Goal: Transaction & Acquisition: Purchase product/service

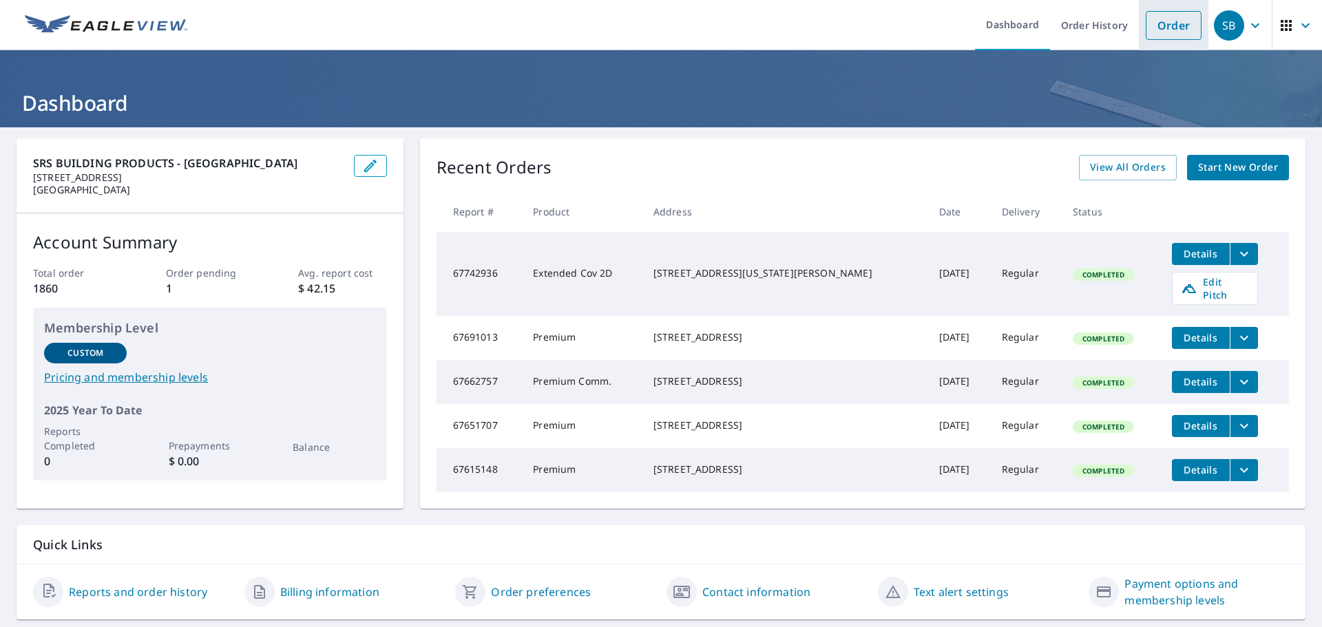
click at [1153, 29] on link "Order" at bounding box center [1174, 25] width 56 height 29
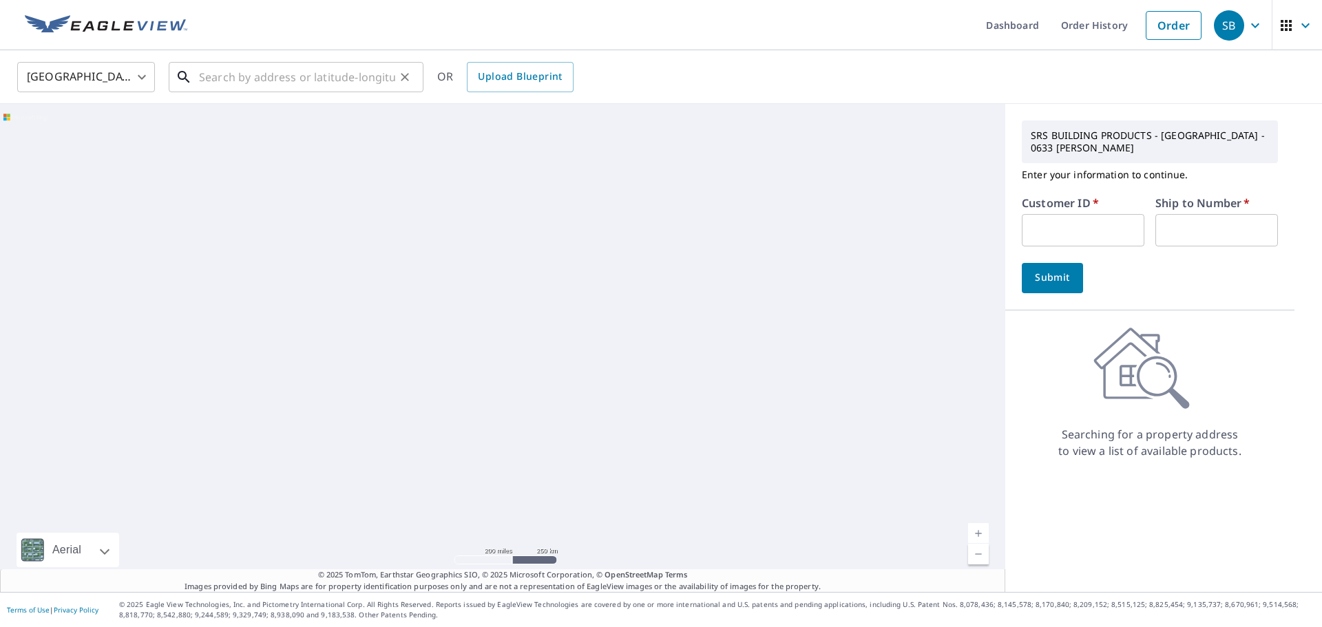
click at [344, 84] on input "text" at bounding box center [297, 77] width 196 height 39
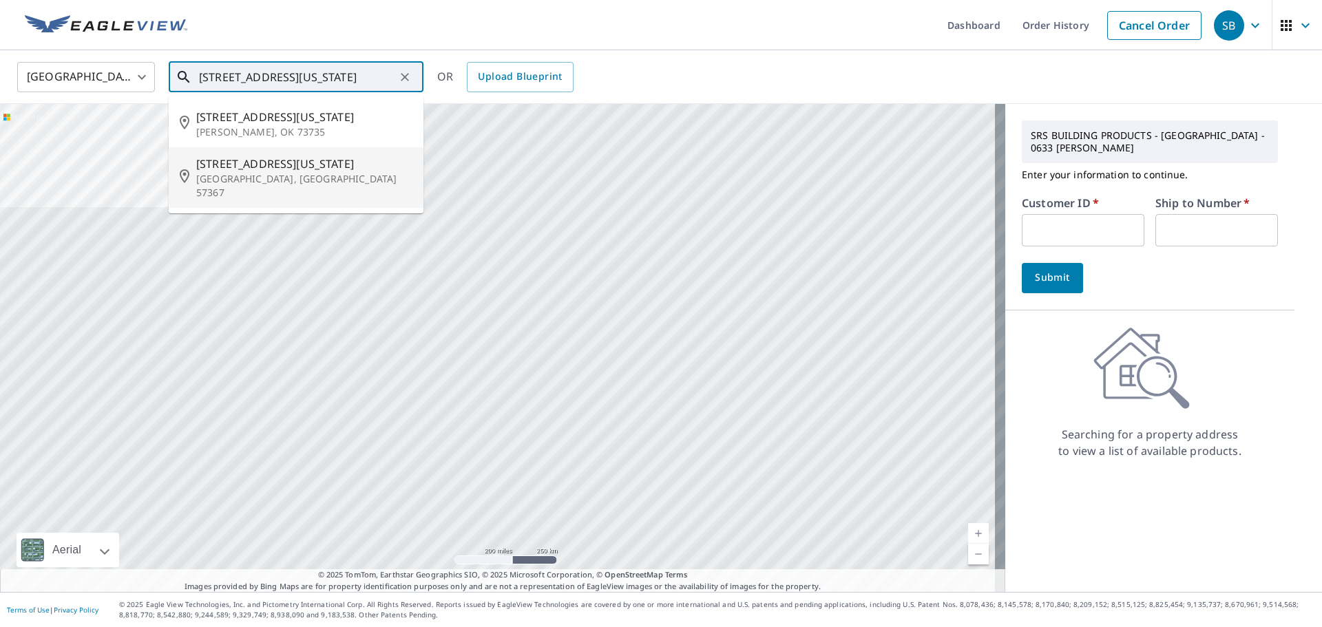
click at [246, 165] on span "[STREET_ADDRESS][US_STATE]" at bounding box center [304, 164] width 216 height 17
type input "[STREET_ADDRESS][US_STATE][PERSON_NAME]"
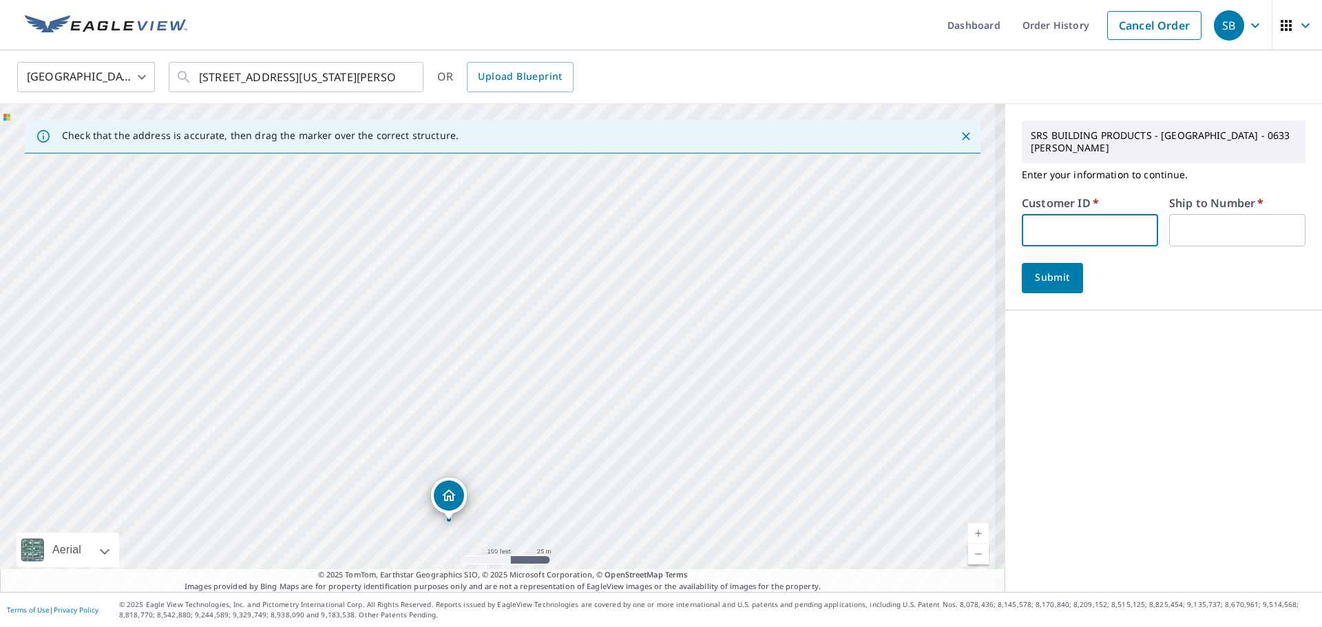
click at [1044, 224] on input "text" at bounding box center [1090, 230] width 136 height 32
type input "CCL633"
click at [1201, 214] on input "text" at bounding box center [1237, 230] width 136 height 32
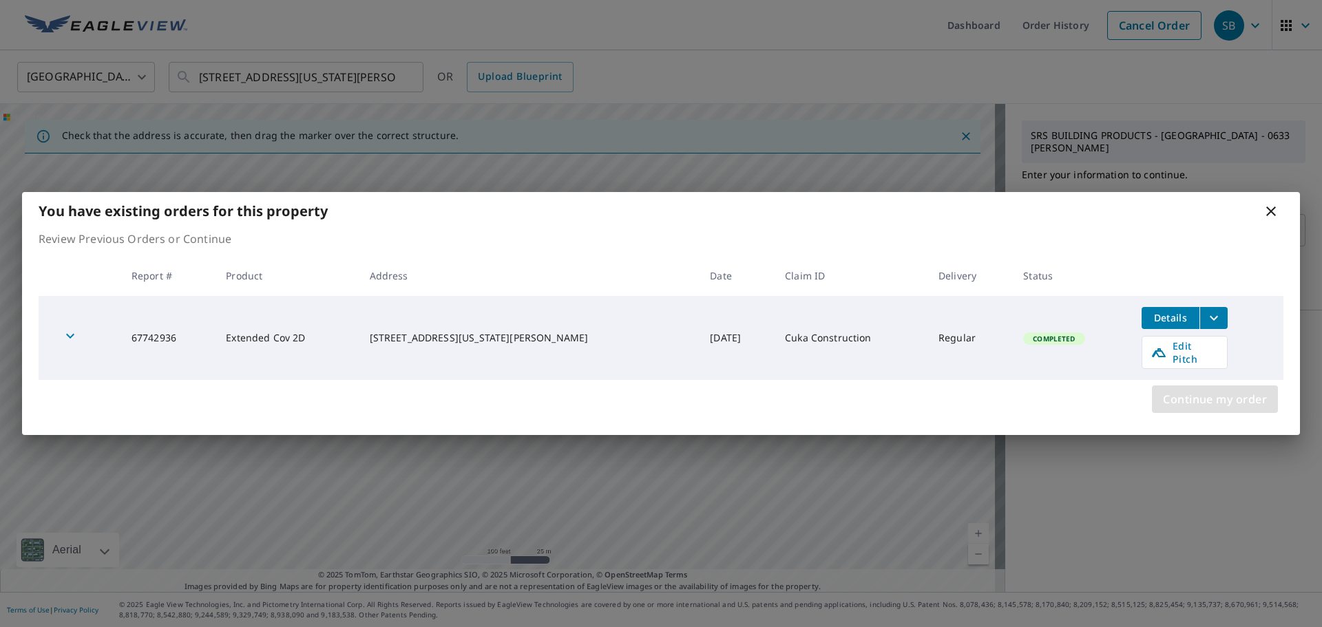
click at [1212, 390] on span "Continue my order" at bounding box center [1215, 399] width 104 height 19
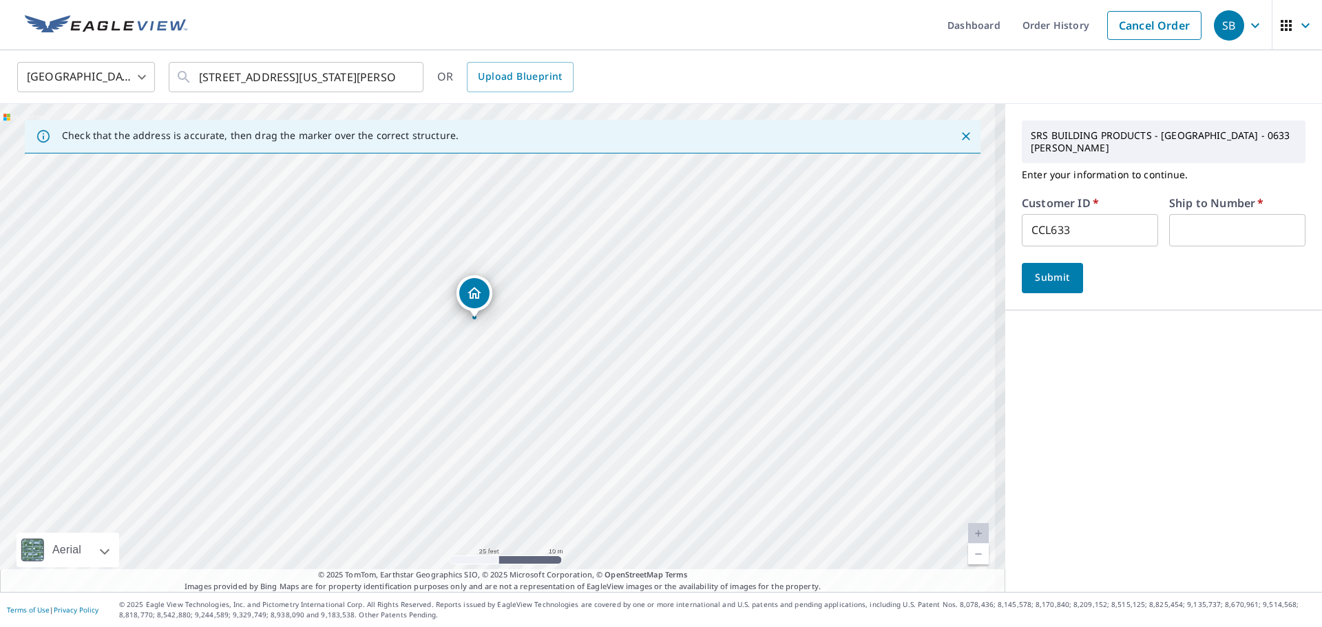
drag, startPoint x: 310, startPoint y: 387, endPoint x: 478, endPoint y: 293, distance: 193.3
click at [1213, 214] on input "text" at bounding box center [1237, 230] width 136 height 32
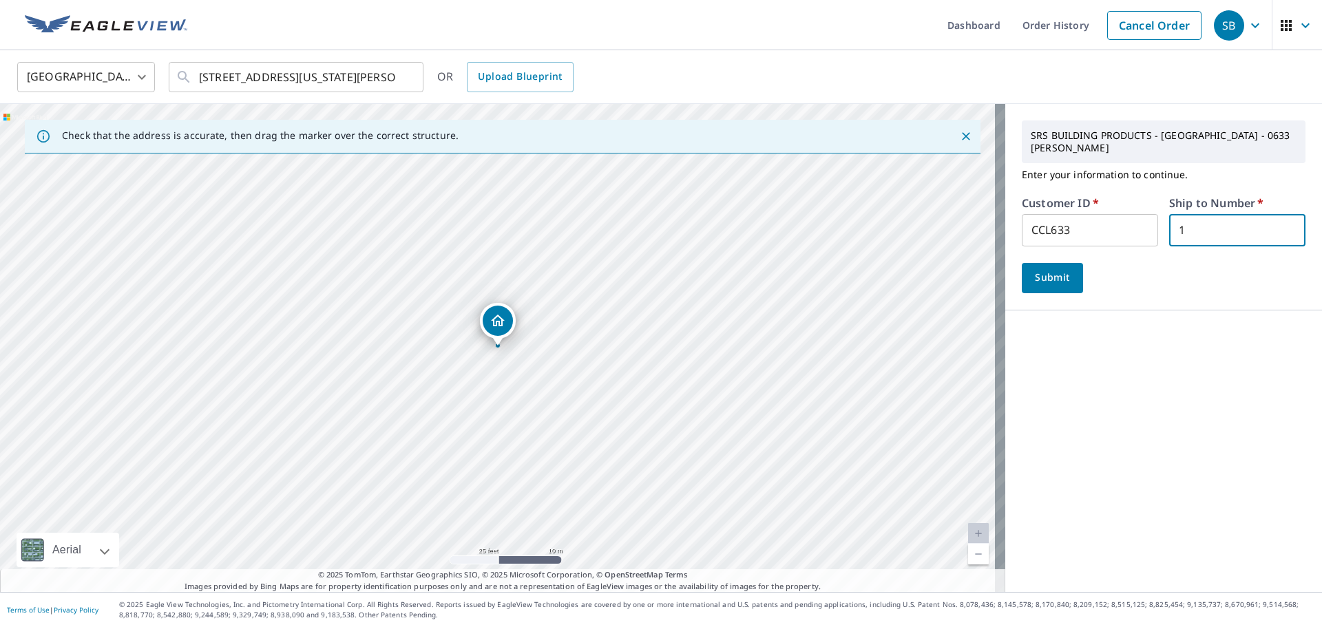
type input "1"
click at [1190, 344] on div "SRS BUILDING PRODUCTS - [GEOGRAPHIC_DATA] - 0633 [PERSON_NAME] Enter your infor…" at bounding box center [1163, 348] width 317 height 488
click at [1039, 269] on span "Submit" at bounding box center [1052, 277] width 39 height 17
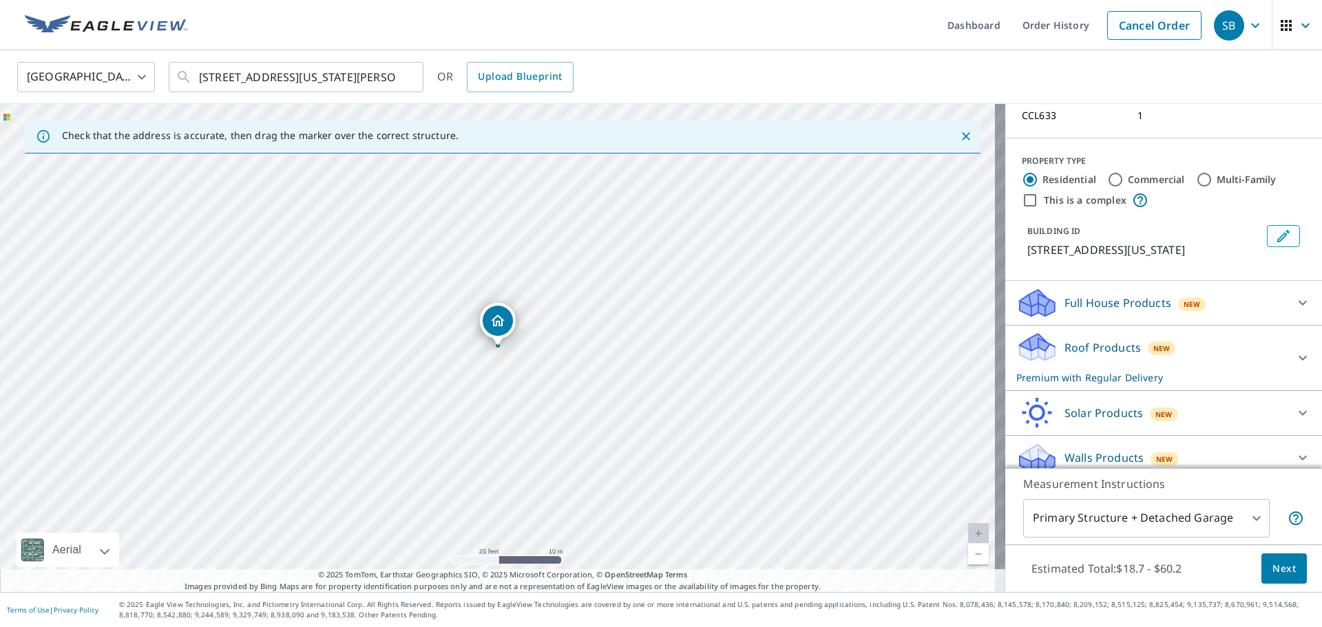
click at [1294, 296] on icon at bounding box center [1302, 303] width 17 height 17
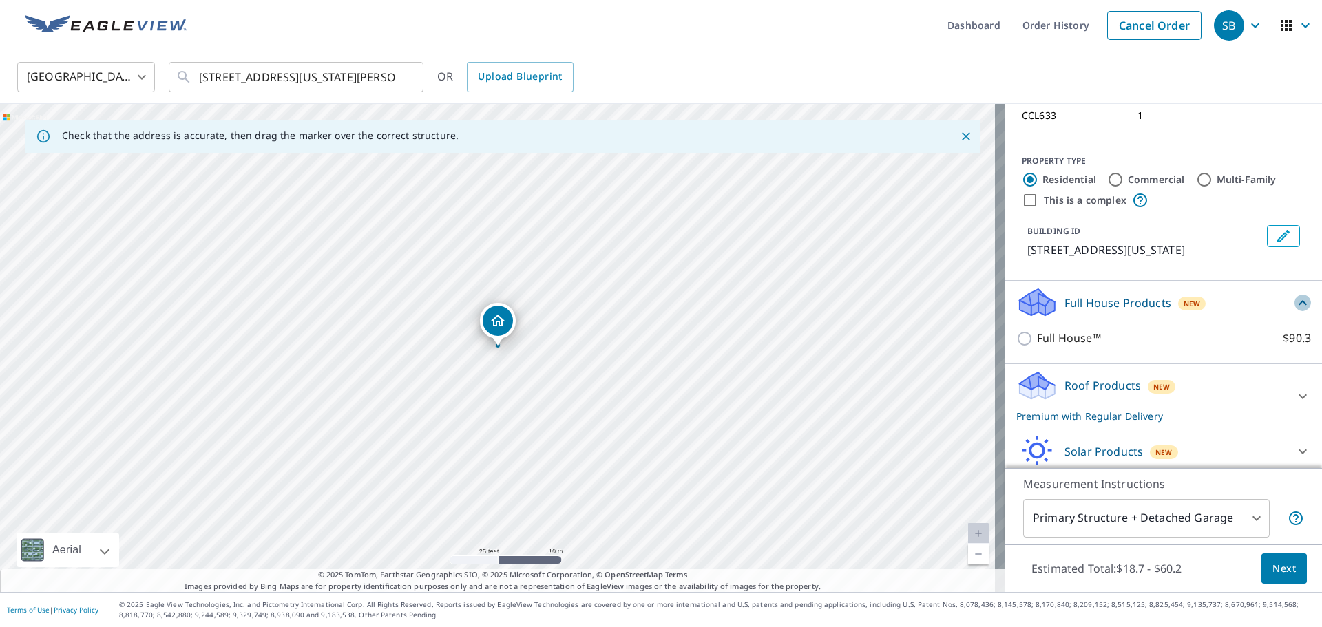
click at [1294, 295] on icon at bounding box center [1302, 303] width 17 height 17
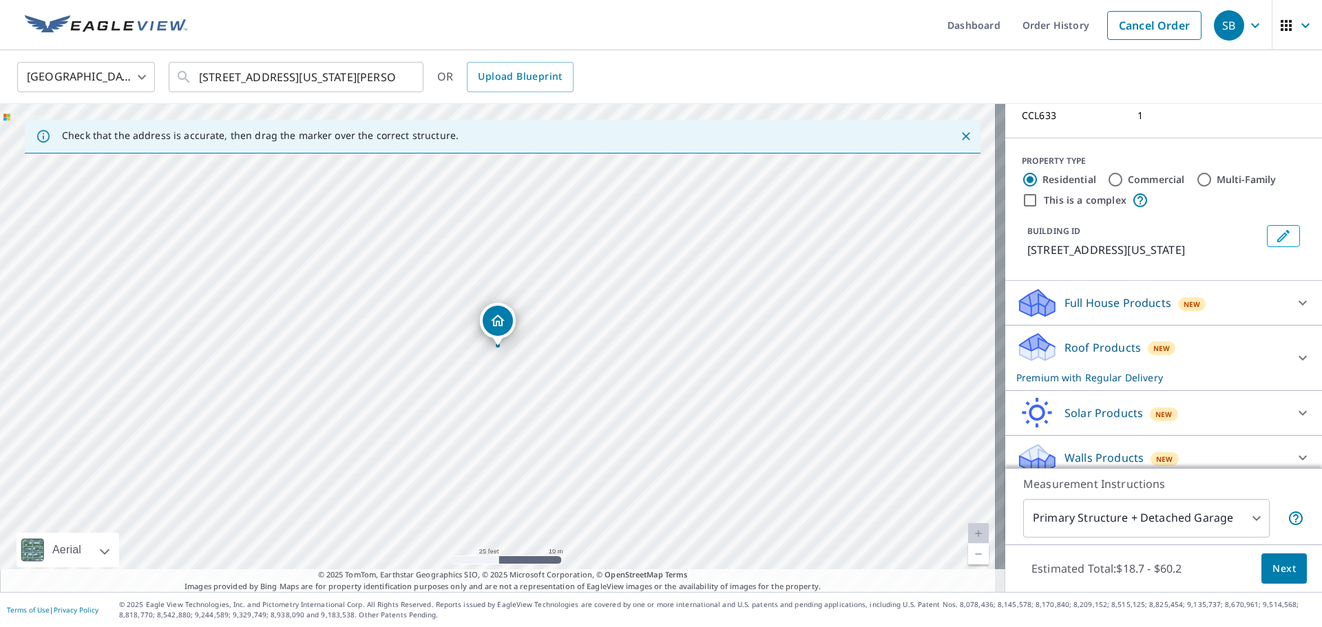
click at [1232, 335] on div "Roof Products New Premium with Regular Delivery" at bounding box center [1151, 358] width 270 height 54
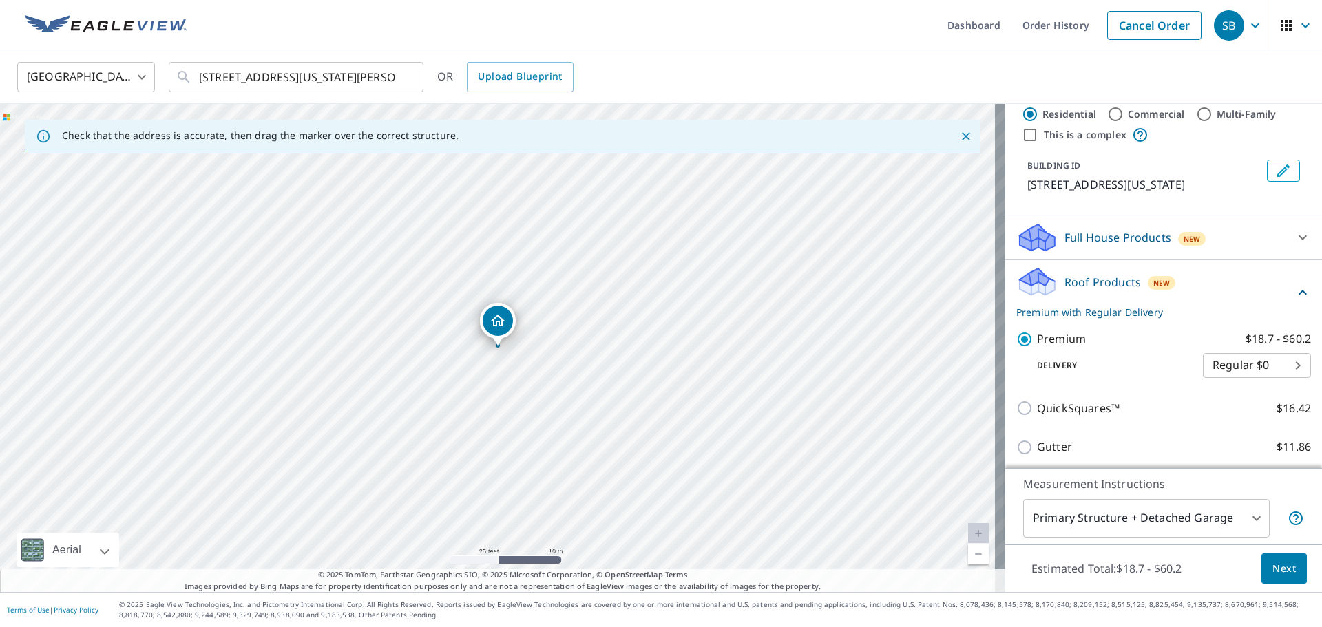
scroll to position [306, 0]
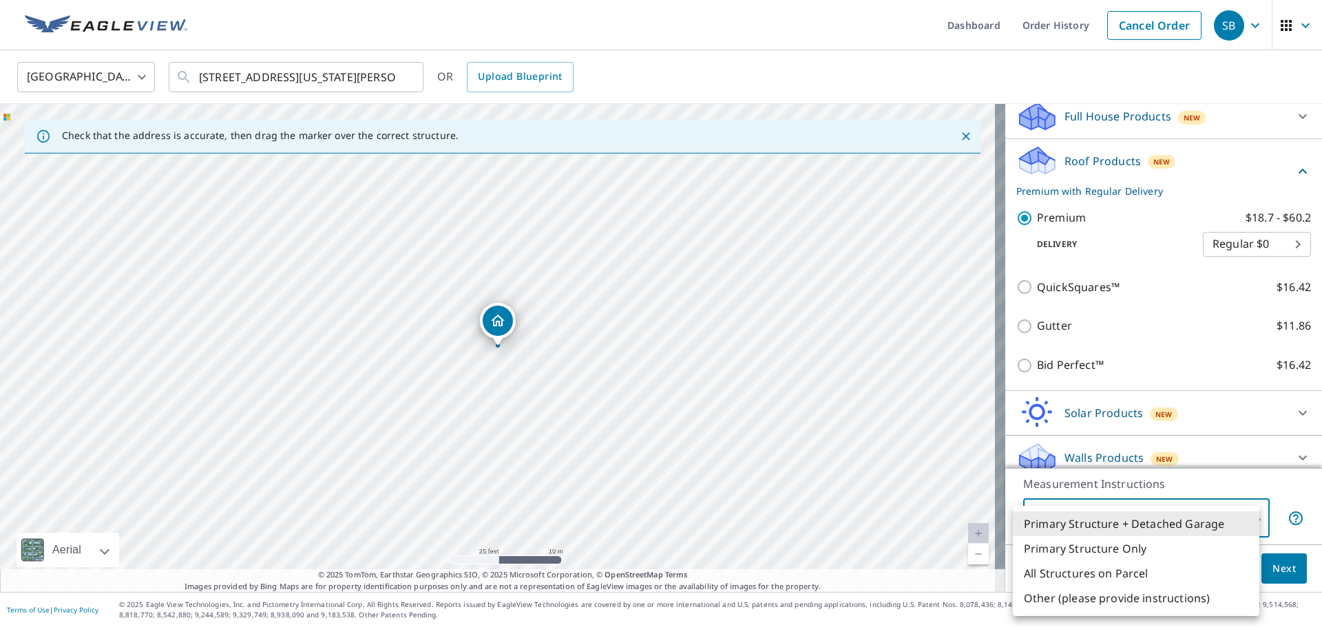
click at [1203, 531] on body "SB SB Dashboard Order History Cancel Order SB [GEOGRAPHIC_DATA] [GEOGRAPHIC_DAT…" at bounding box center [661, 313] width 1322 height 627
click at [1110, 551] on li "Primary Structure Only" at bounding box center [1136, 548] width 246 height 25
type input "2"
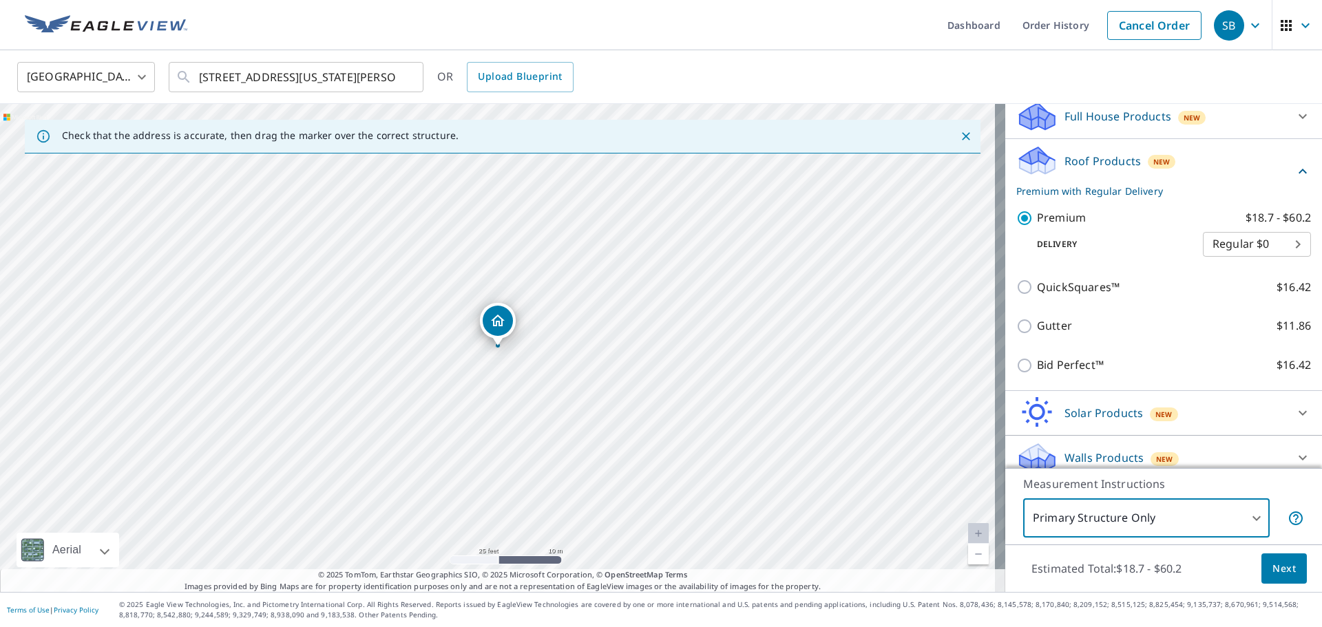
click at [1273, 567] on span "Next" at bounding box center [1283, 568] width 23 height 17
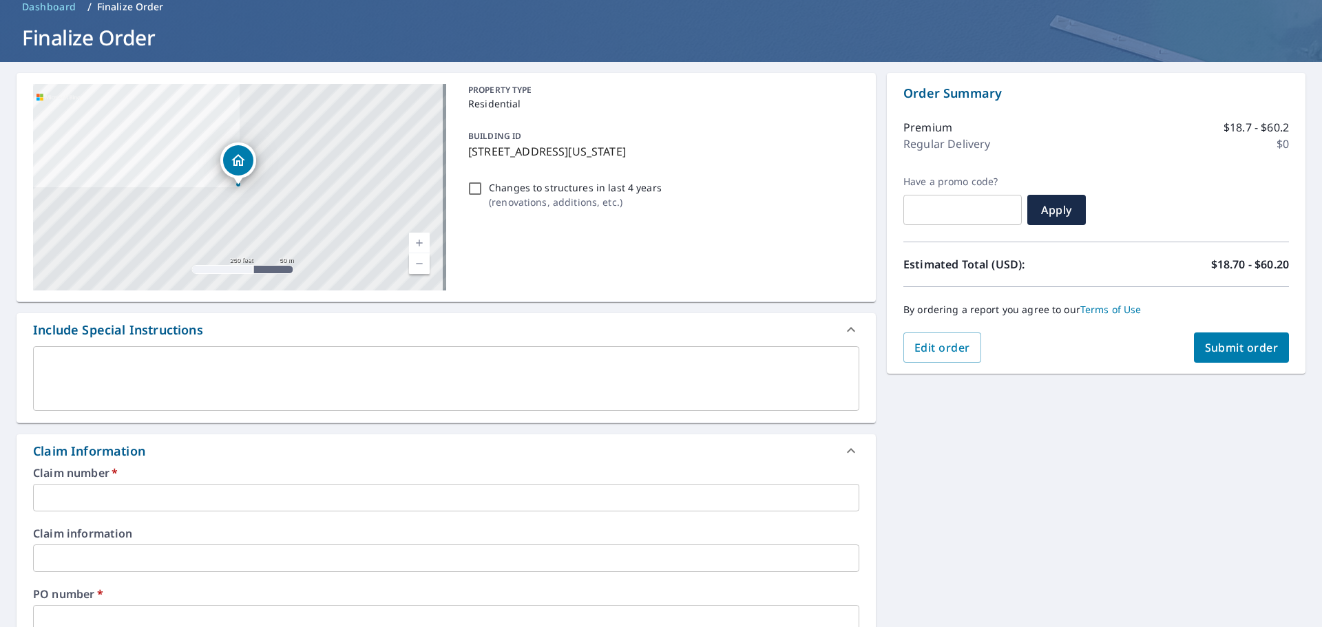
scroll to position [207, 0]
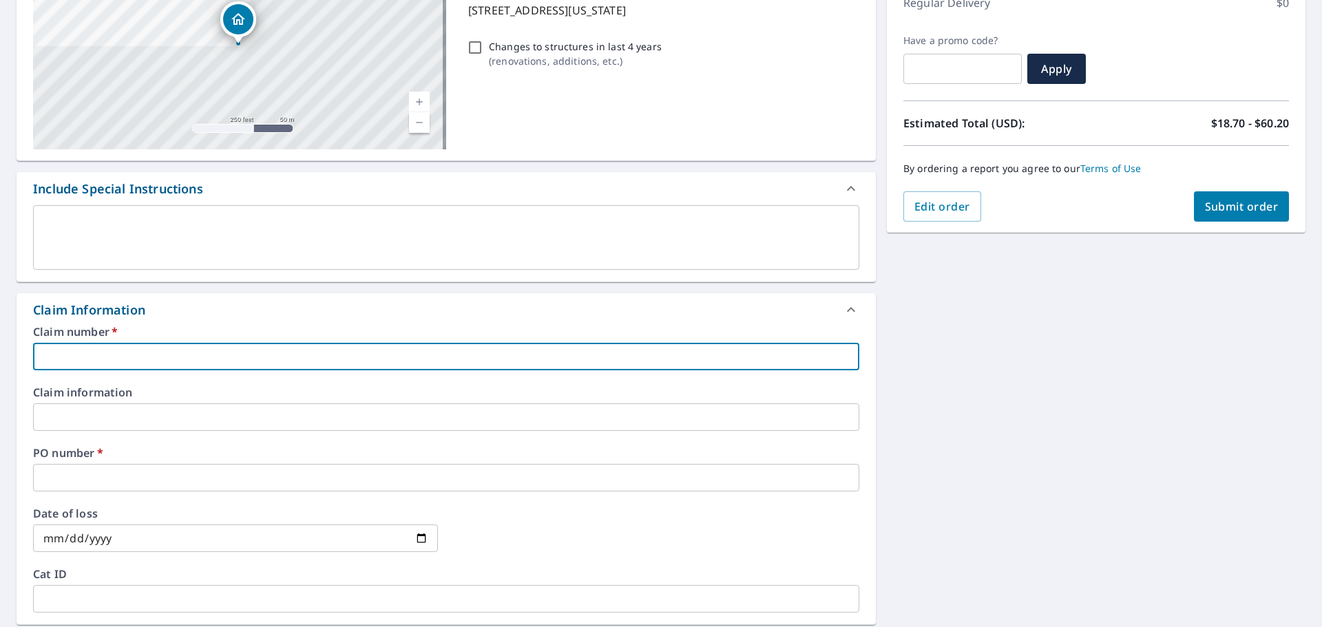
click at [156, 343] on input "text" at bounding box center [446, 357] width 826 height 28
type input "Cuka Construction"
checkbox input "true"
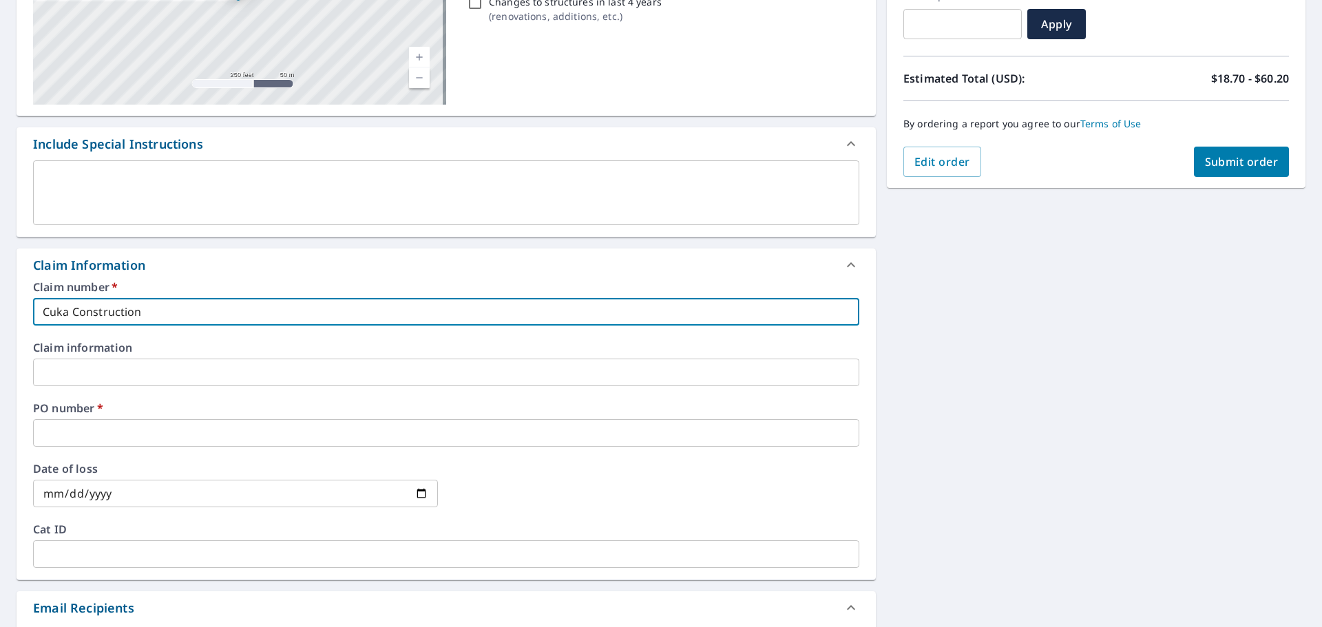
scroll to position [275, 0]
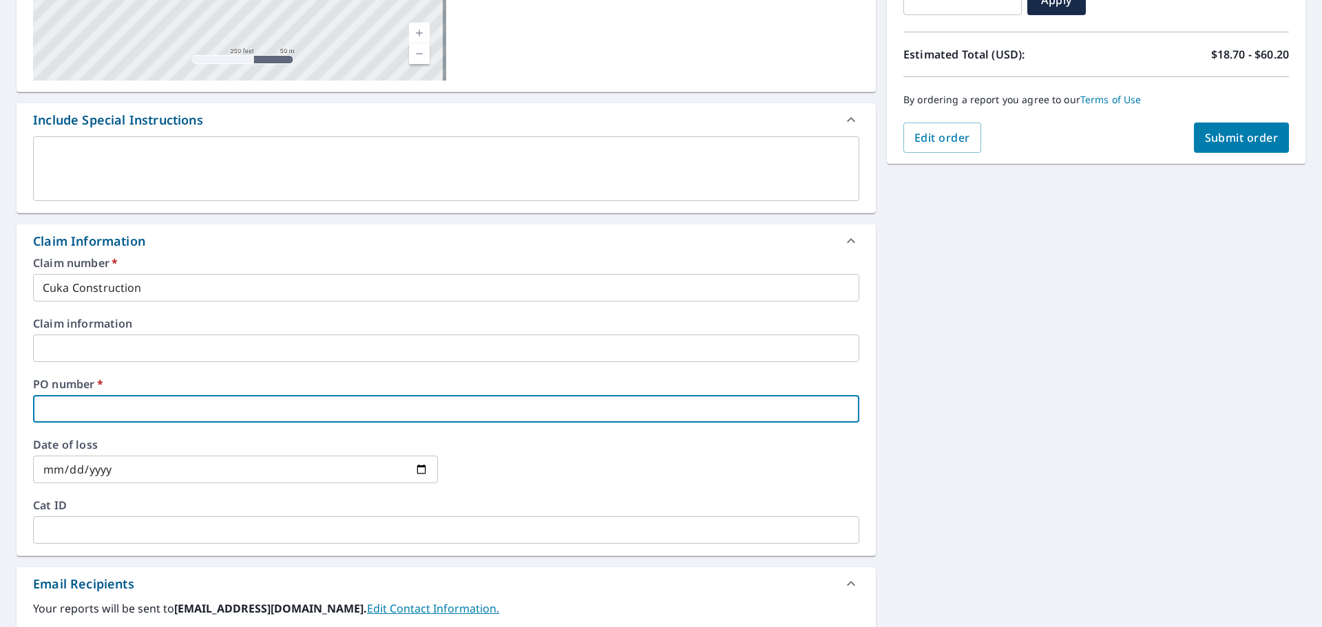
click at [144, 406] on input "text" at bounding box center [446, 409] width 826 height 28
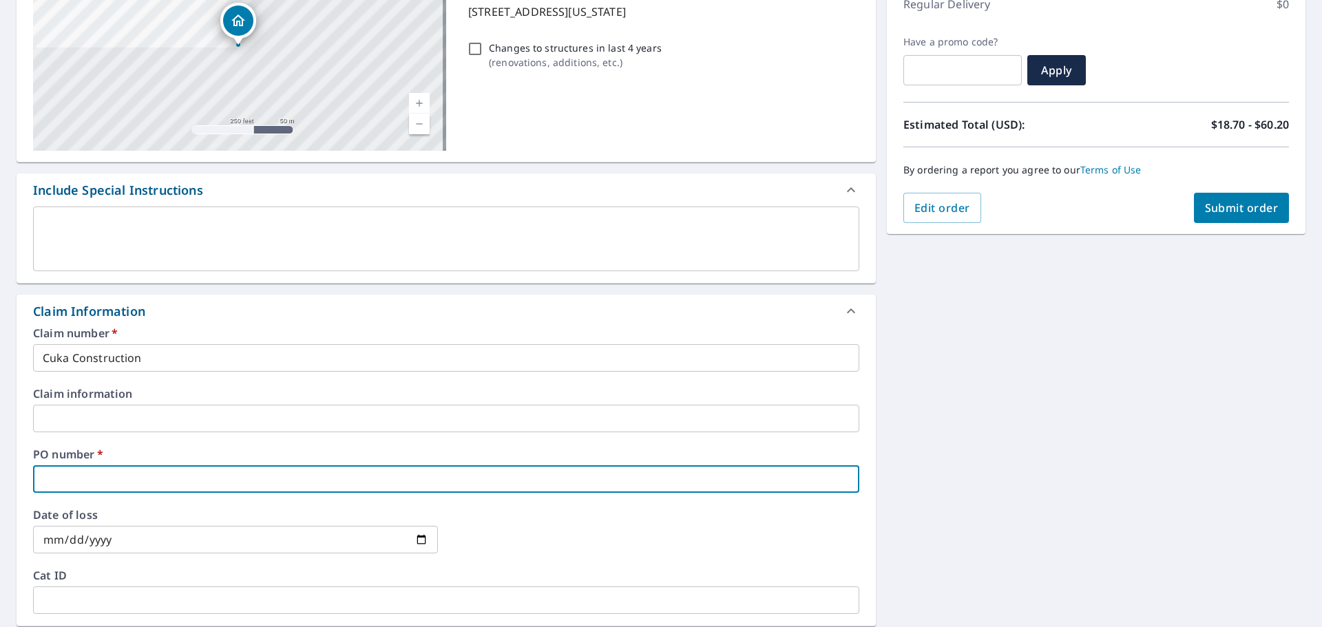
scroll to position [138, 0]
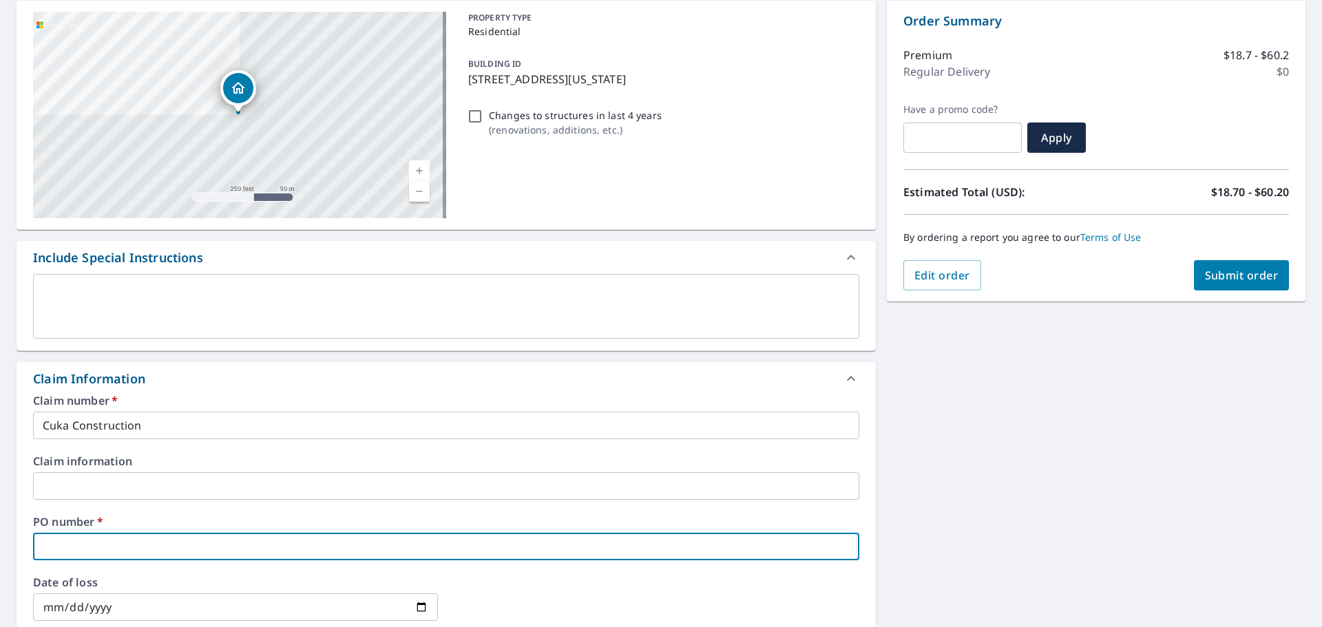
type input "5"
checkbox input "true"
type input "51"
checkbox input "true"
type input "515"
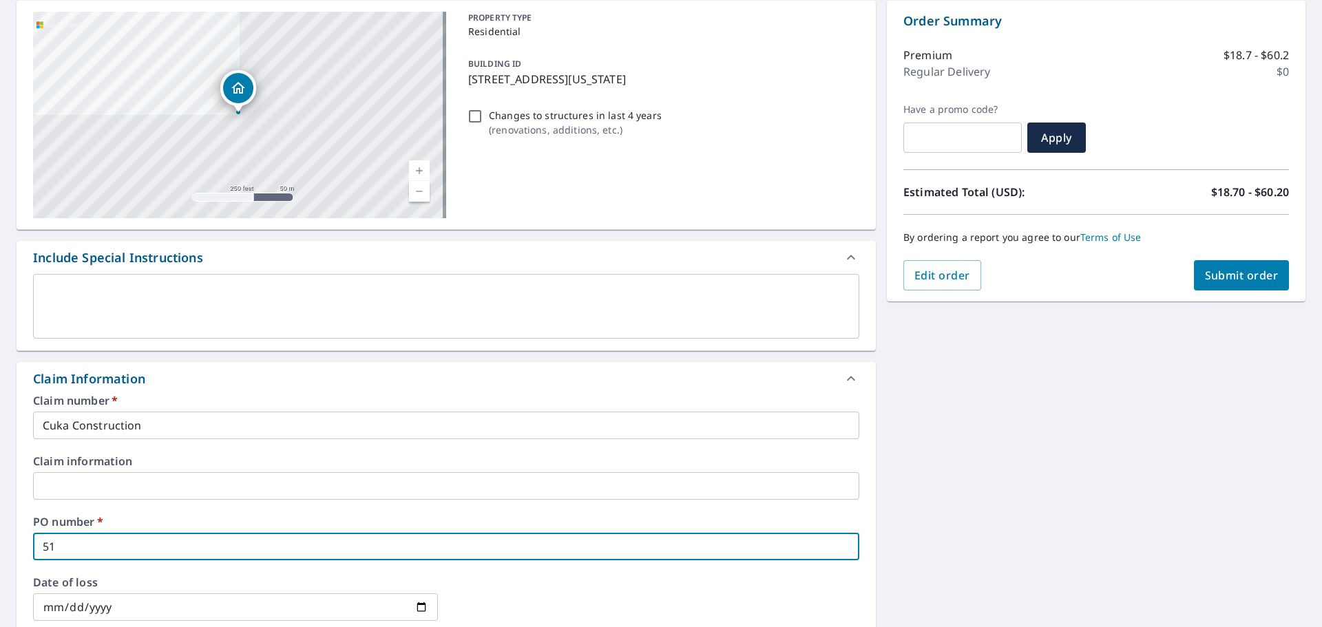
checkbox input "true"
type input "515"
checkbox input "true"
type input "515 m"
checkbox input "true"
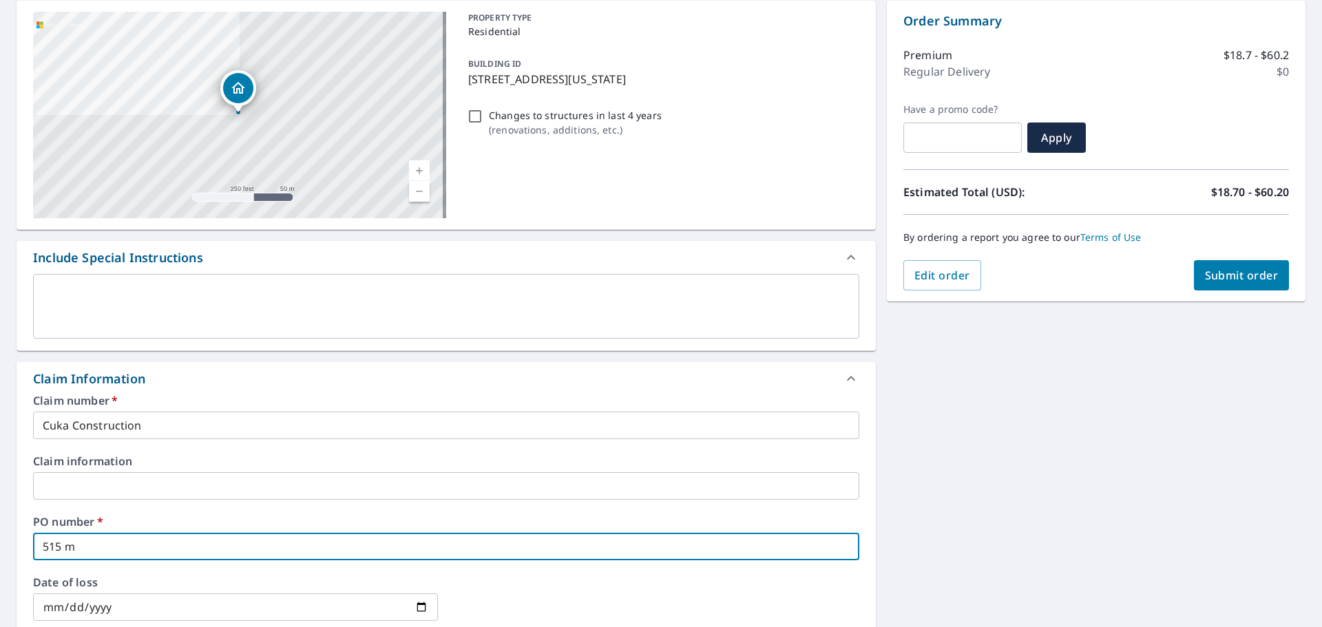
type input "515"
checkbox input "true"
type input "515 m"
checkbox input "true"
type input "515"
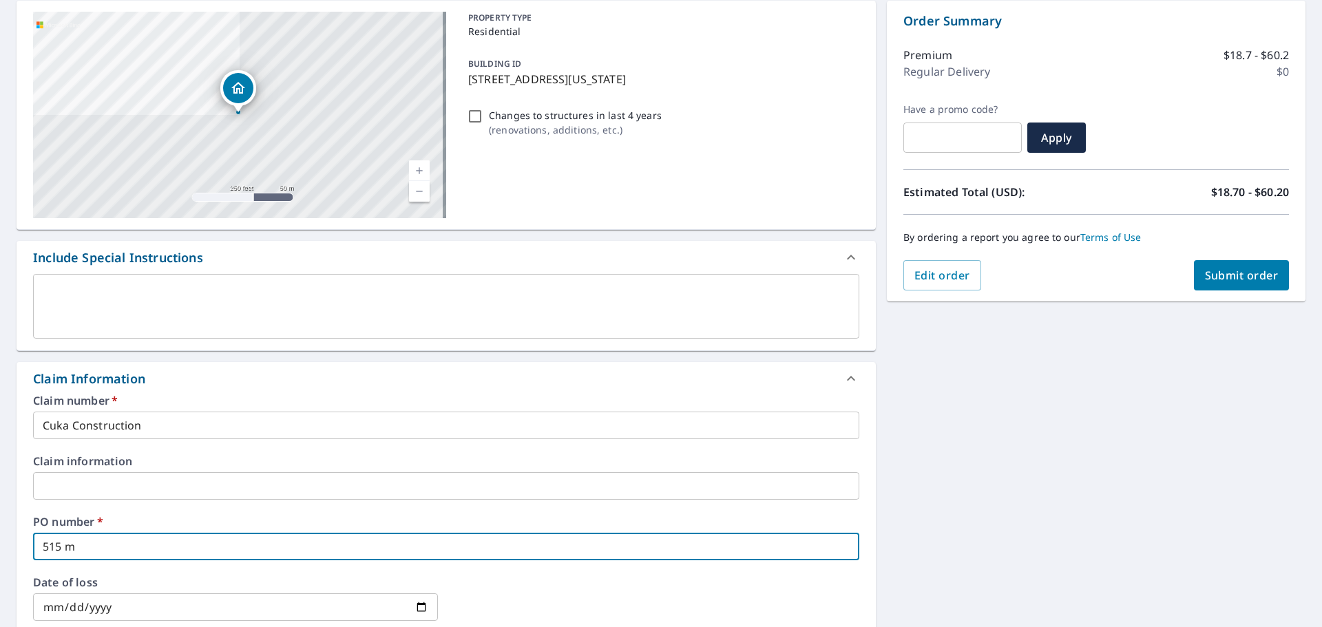
checkbox input "true"
type input "515 M"
checkbox input "true"
type input "515 Mi"
checkbox input "true"
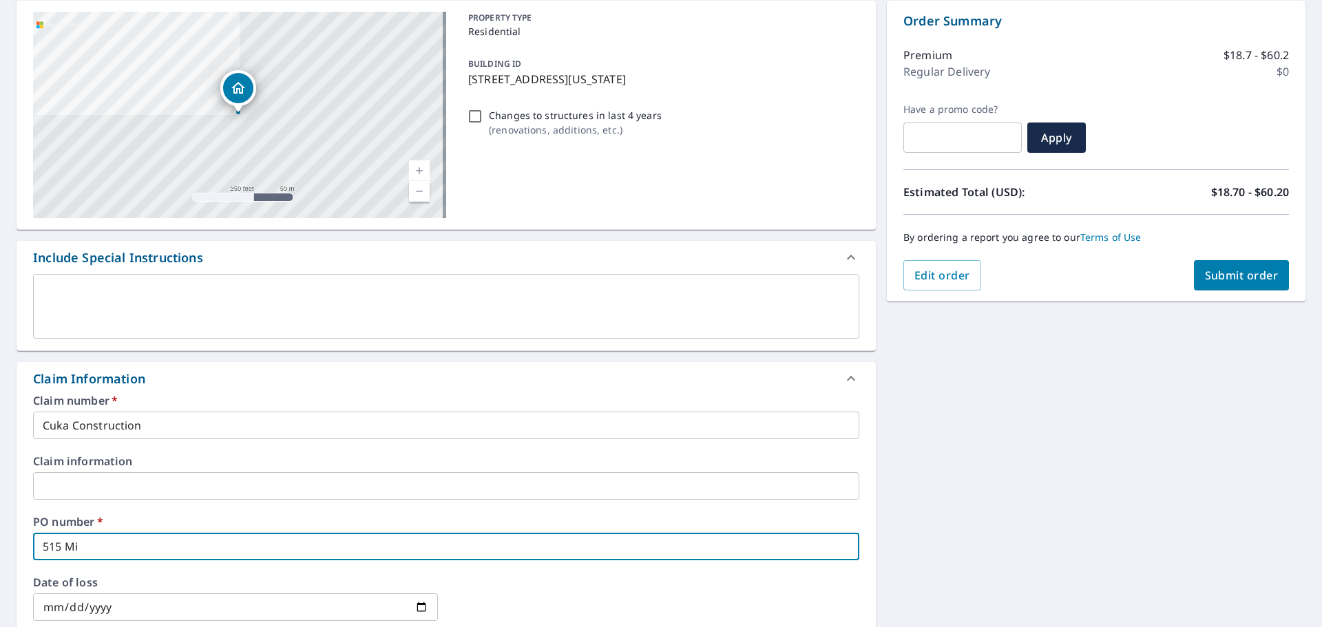
type input "515 Mis"
checkbox input "true"
type input "515 Miss"
checkbox input "true"
type input "515 Misso"
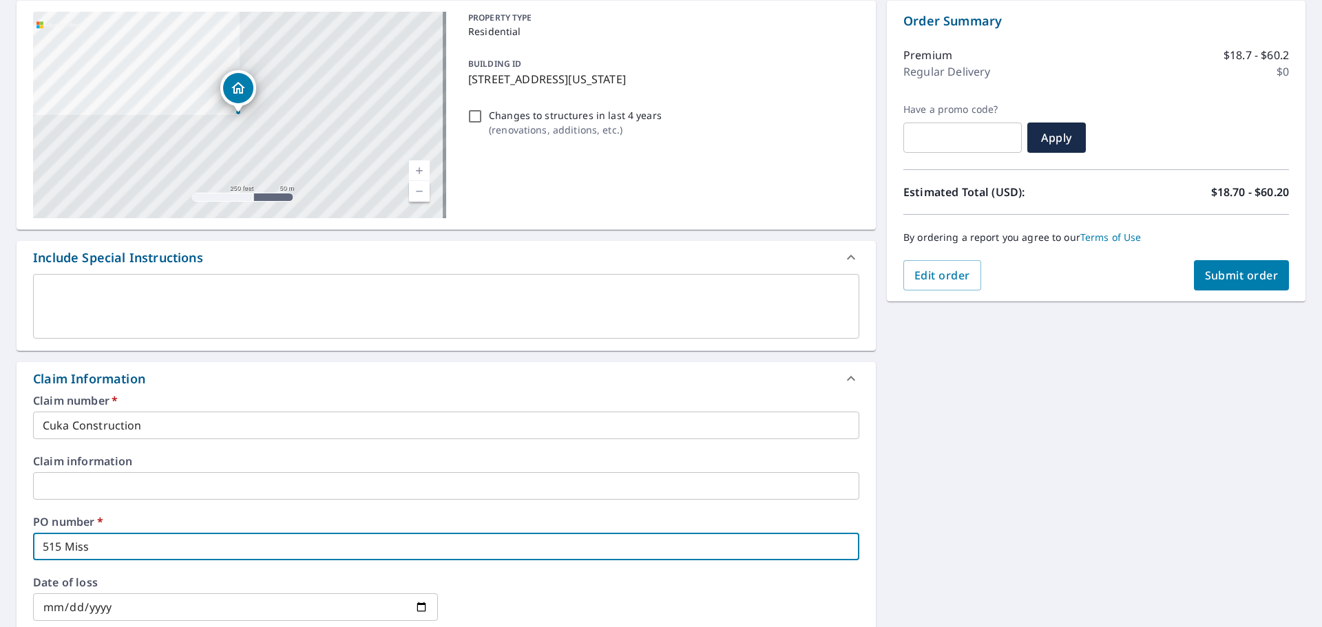
checkbox input "true"
type input "515 Missou"
checkbox input "true"
type input "515 Missour"
checkbox input "true"
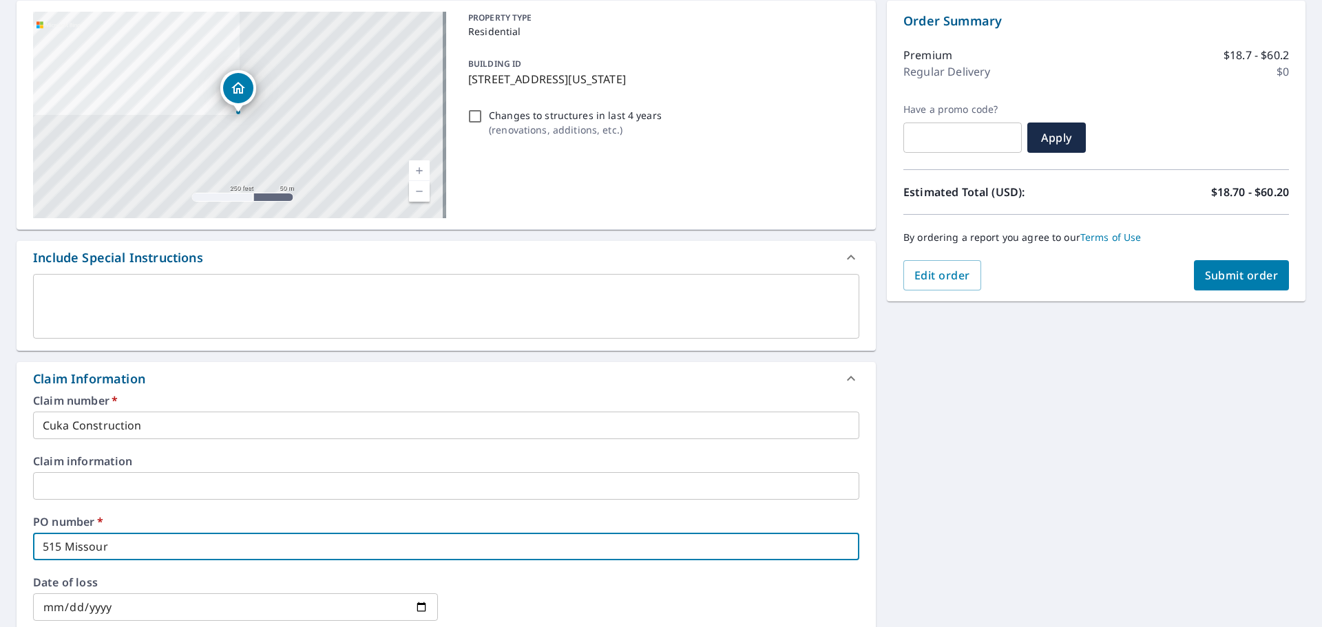
type input "515 [US_STATE]"
checkbox input "true"
type input "515 [US_STATE]"
checkbox input "true"
type input "515 [US_STATE] D"
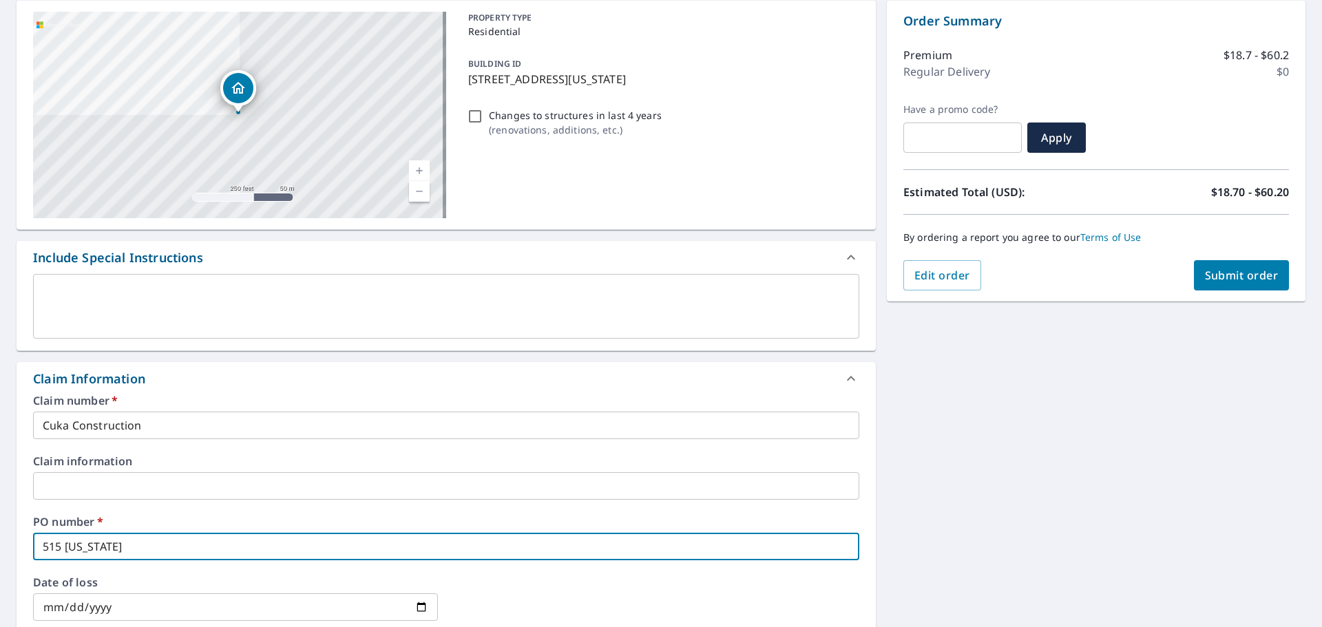
checkbox input "true"
type input "[STREET_ADDRESS][US_STATE]"
checkbox input "true"
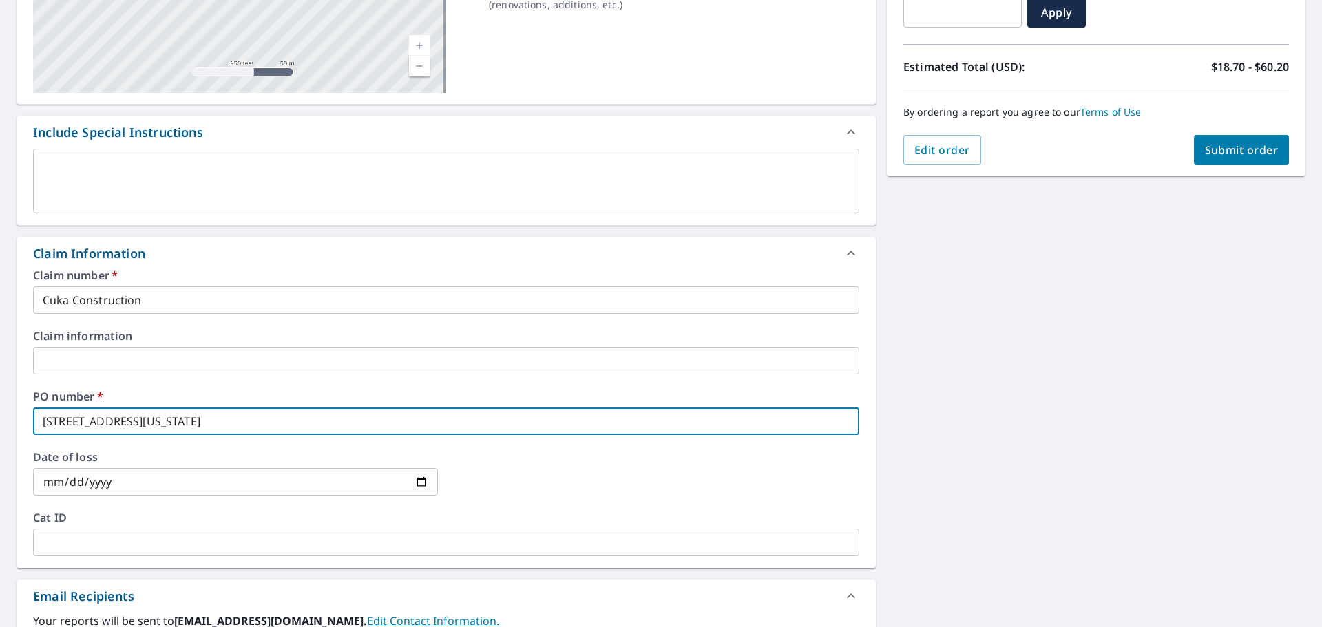
scroll to position [482, 0]
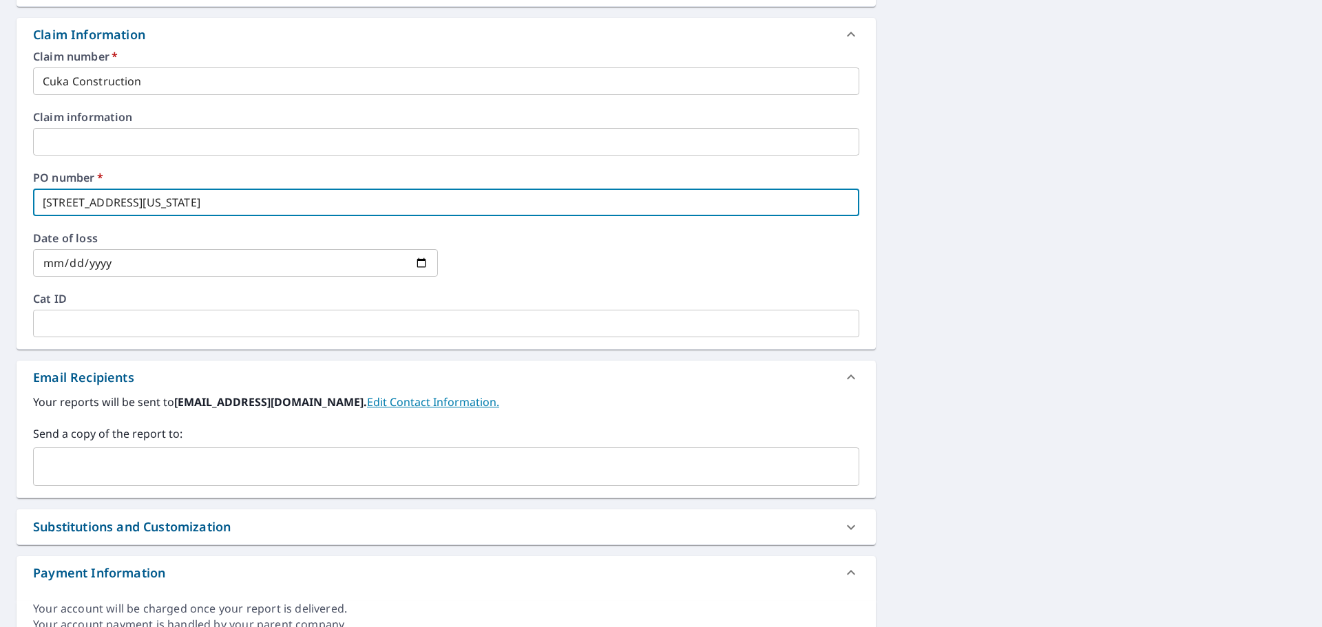
type input "[STREET_ADDRESS][US_STATE]"
click at [139, 474] on input "text" at bounding box center [435, 467] width 793 height 26
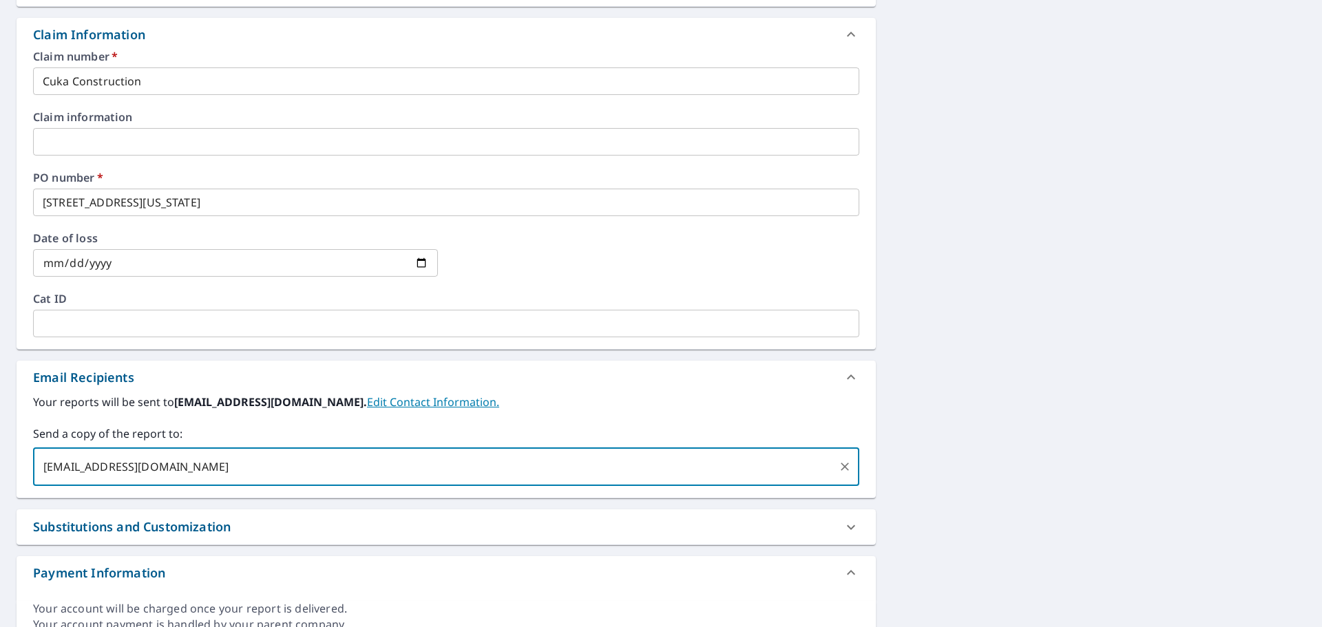
type input "[EMAIL_ADDRESS][DOMAIN_NAME]"
checkbox input "true"
click at [307, 416] on div "Your reports will be sent to [EMAIL_ADDRESS][DOMAIN_NAME]. Edit Contact Informa…" at bounding box center [446, 440] width 826 height 92
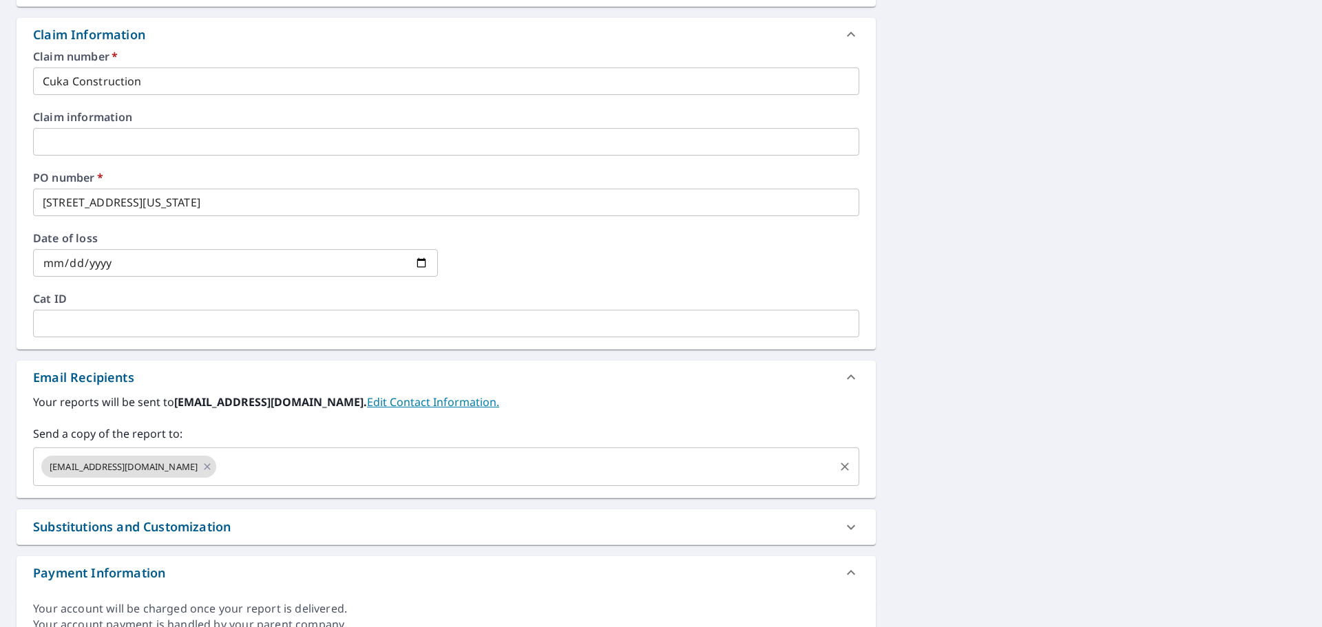
click at [235, 472] on input "text" at bounding box center [525, 467] width 614 height 26
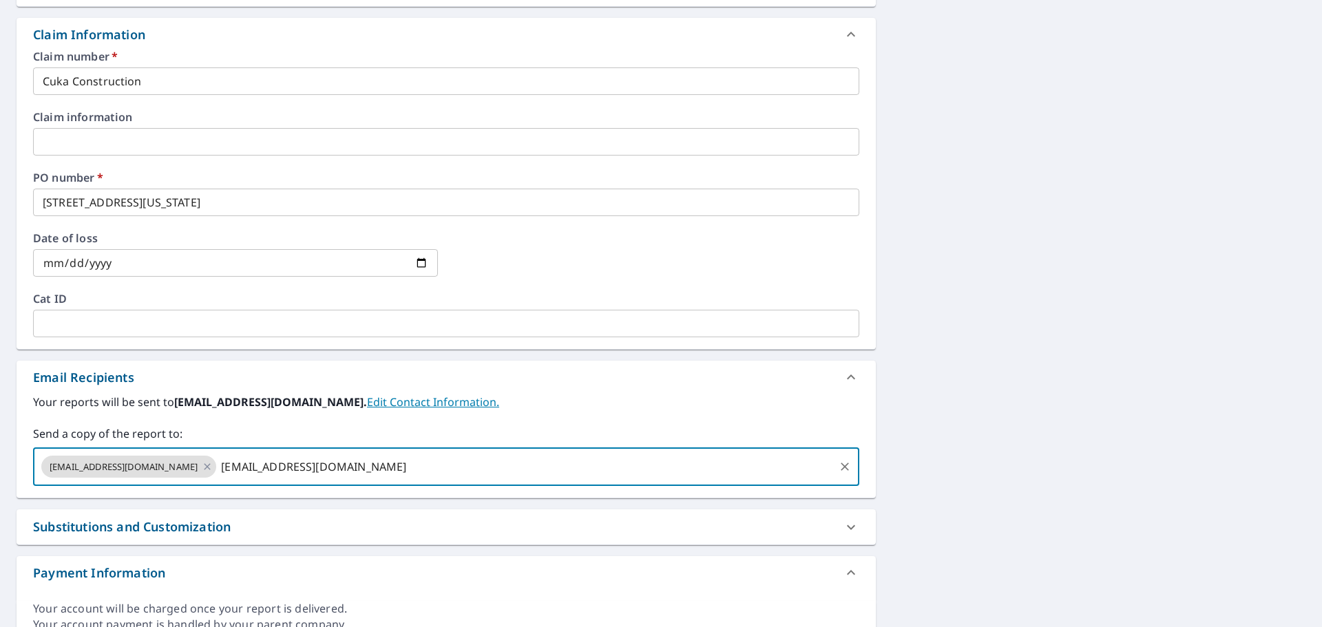
type input "[EMAIL_ADDRESS][DOMAIN_NAME]"
click at [587, 383] on div "Email Recipients" at bounding box center [433, 377] width 801 height 19
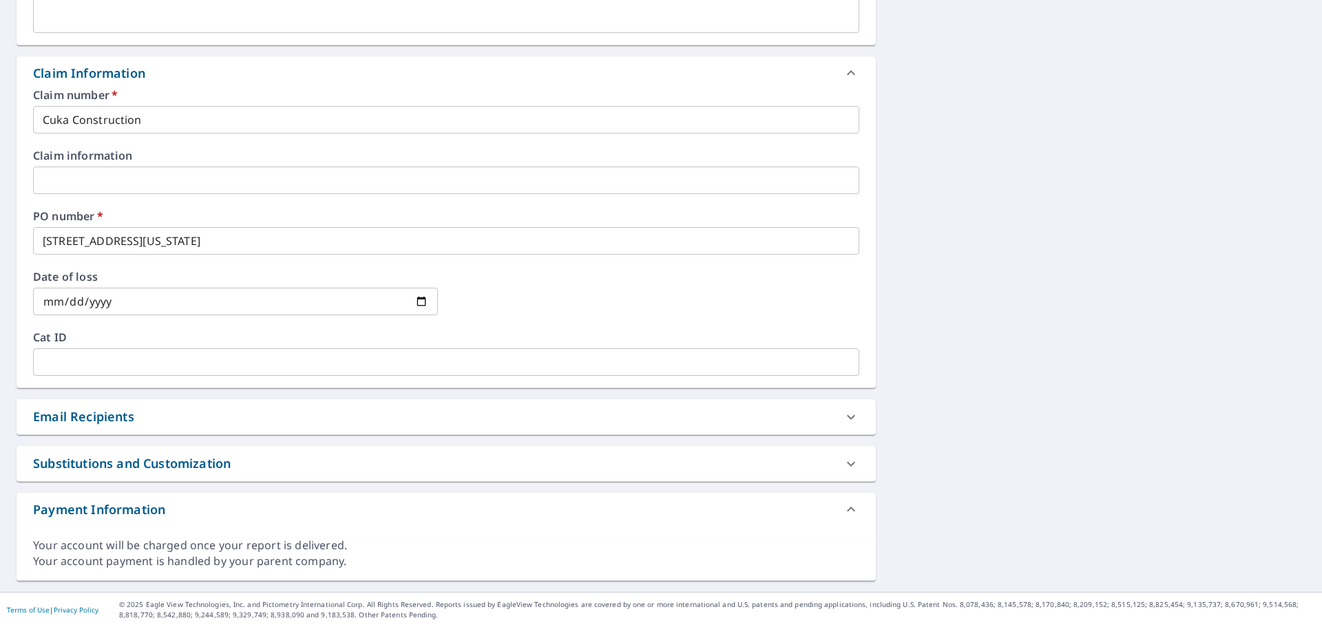
click at [294, 423] on div "Email Recipients" at bounding box center [433, 417] width 801 height 19
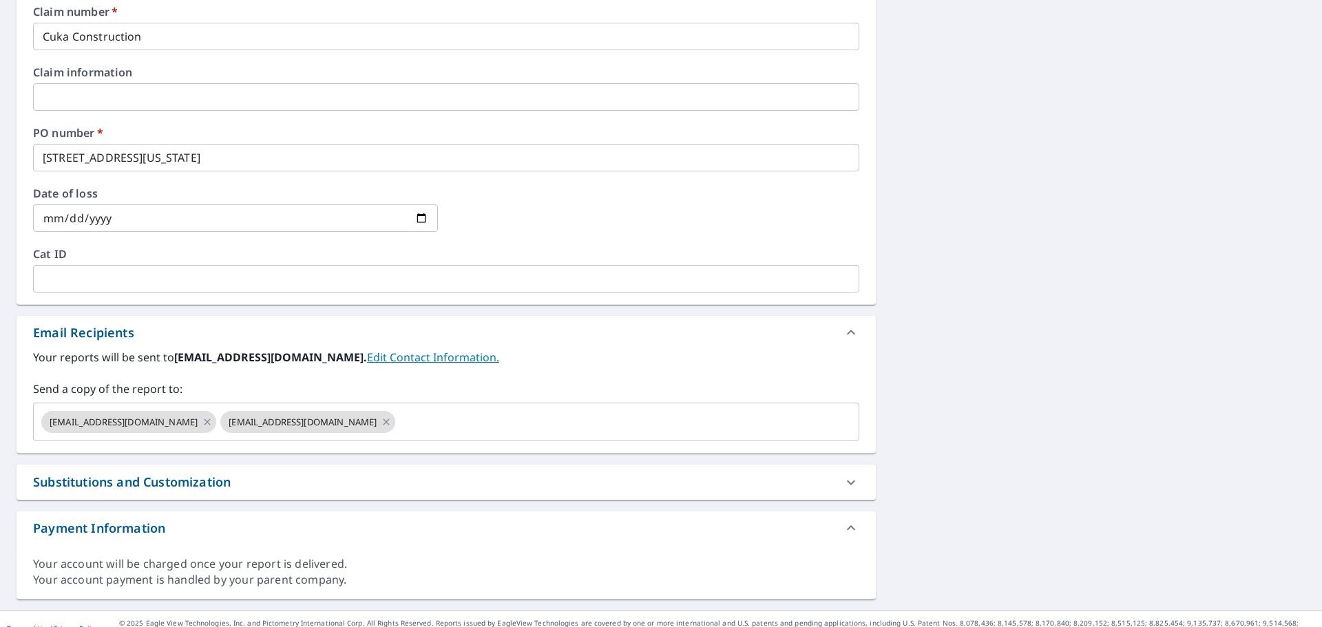
scroll to position [545, 0]
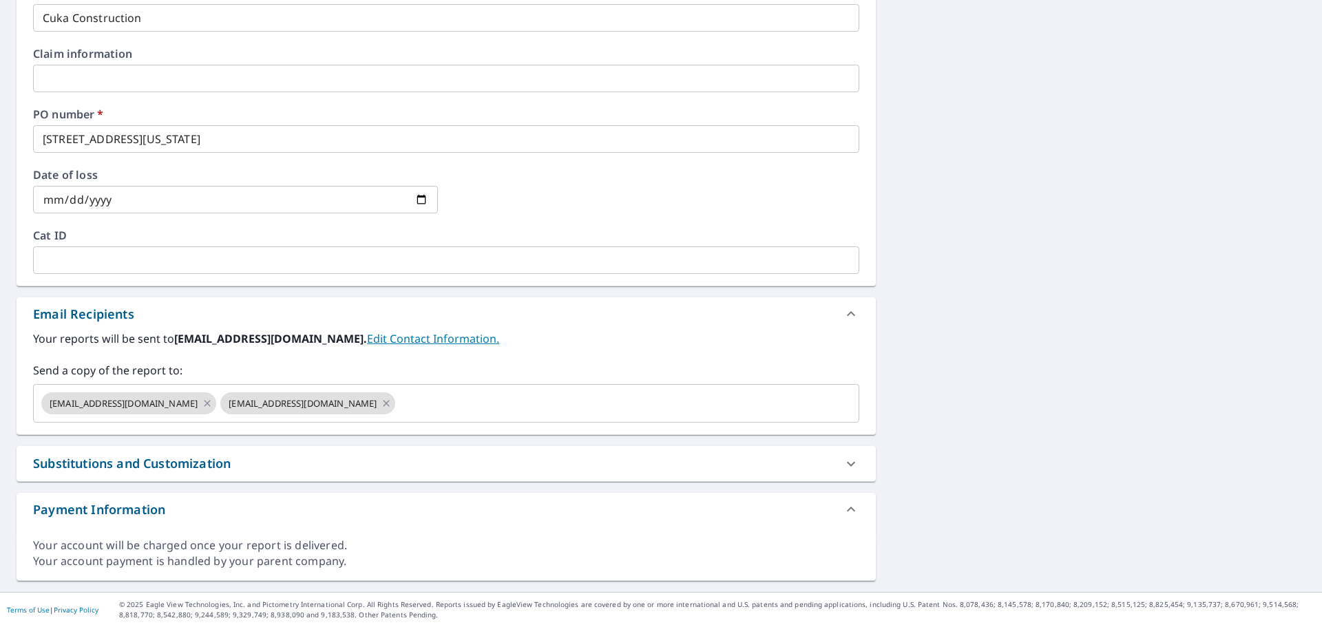
click at [228, 459] on div "Substitutions and Customization" at bounding box center [132, 463] width 198 height 19
checkbox input "true"
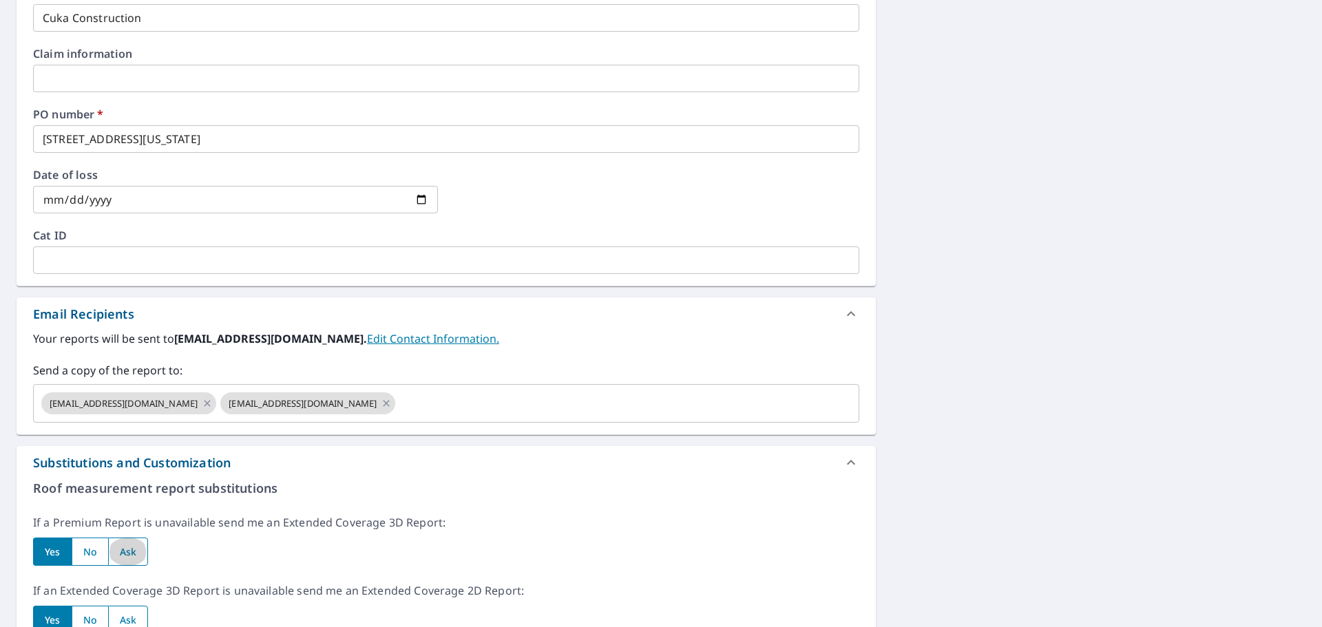
click at [133, 550] on input "radio" at bounding box center [128, 552] width 41 height 28
radio input "true"
checkbox input "true"
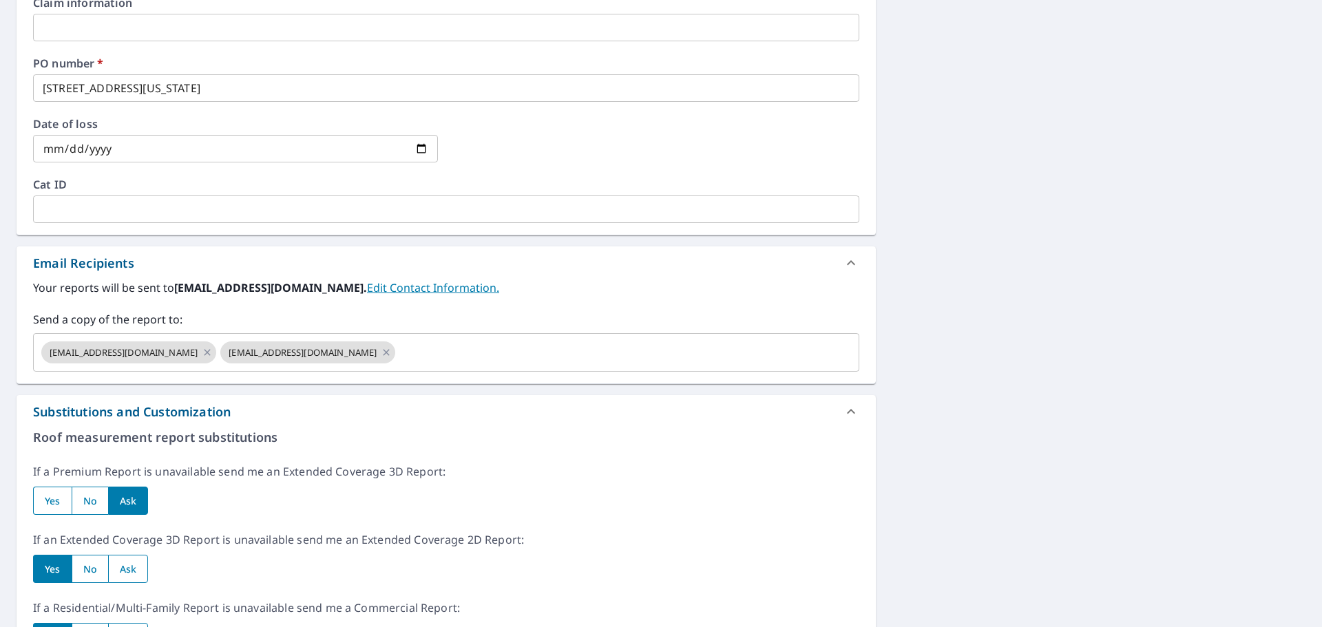
scroll to position [752, 0]
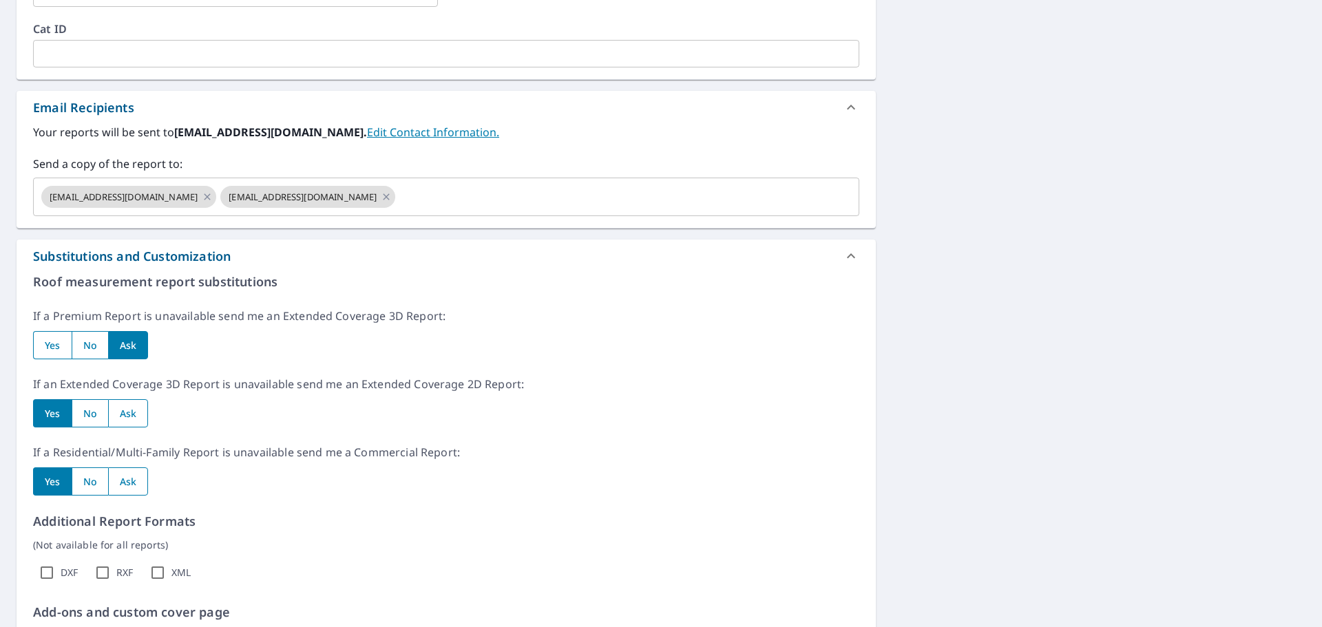
click at [51, 349] on input "radio" at bounding box center [52, 345] width 39 height 28
radio input "true"
checkbox input "true"
click at [95, 489] on input "radio" at bounding box center [90, 481] width 36 height 28
radio input "true"
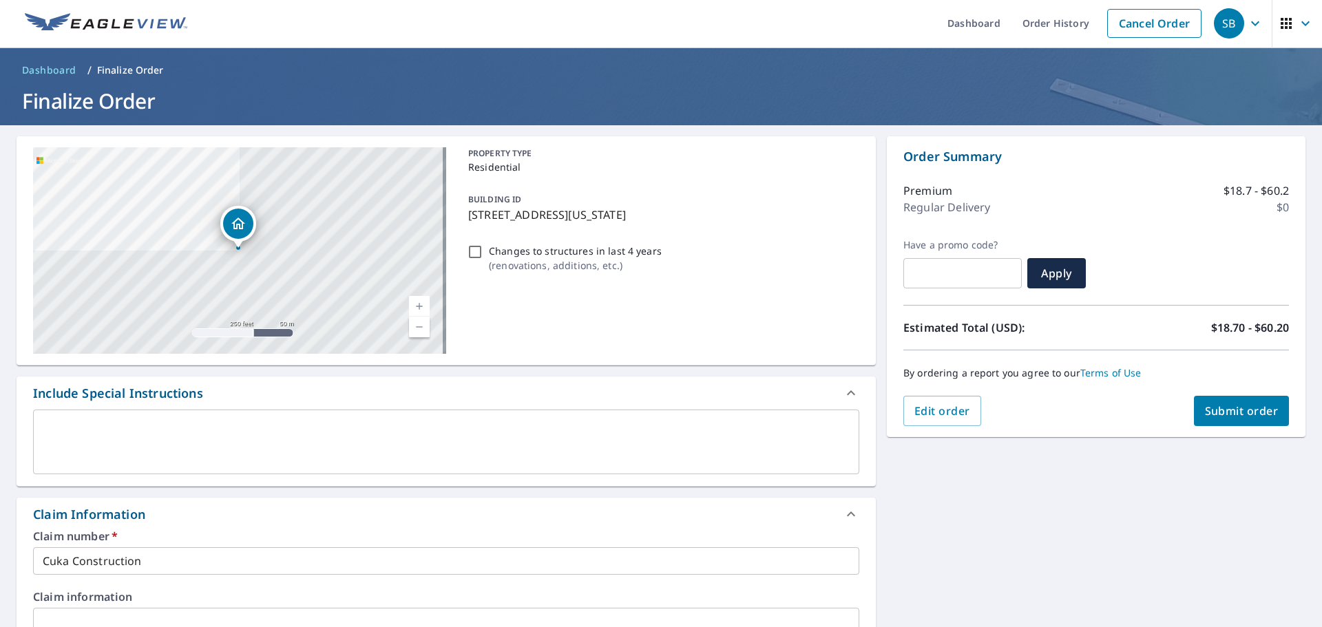
scroll to position [0, 0]
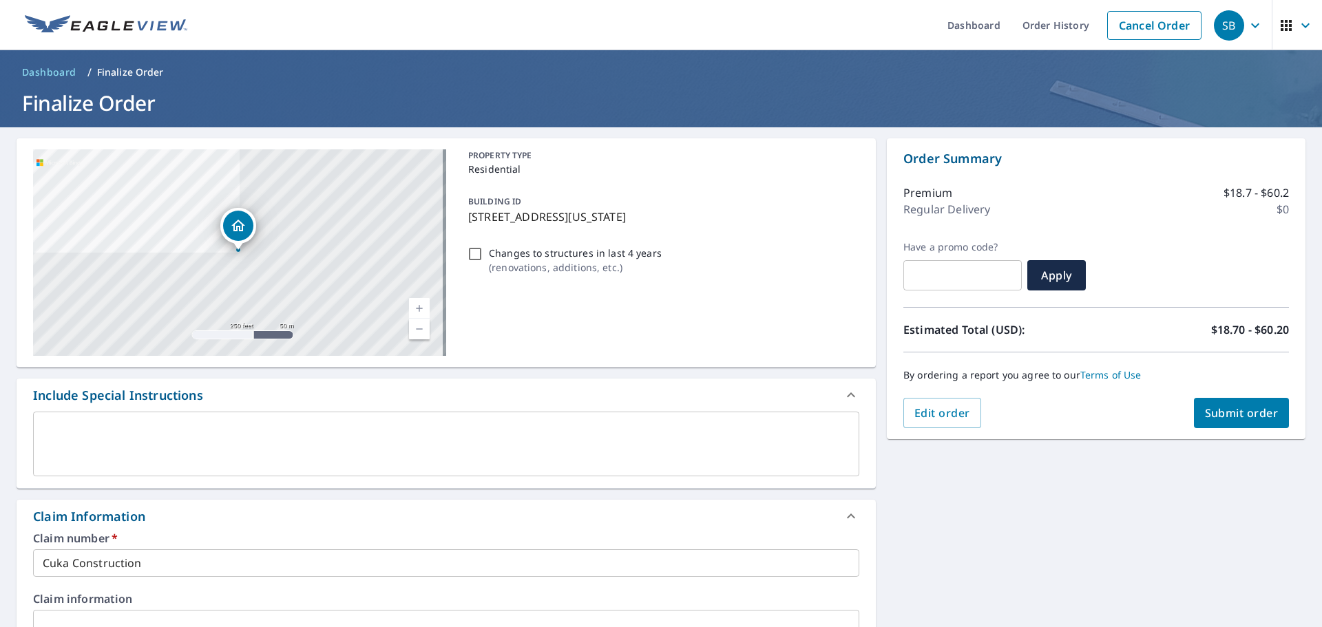
click at [1225, 414] on span "Submit order" at bounding box center [1242, 413] width 74 height 15
checkbox input "true"
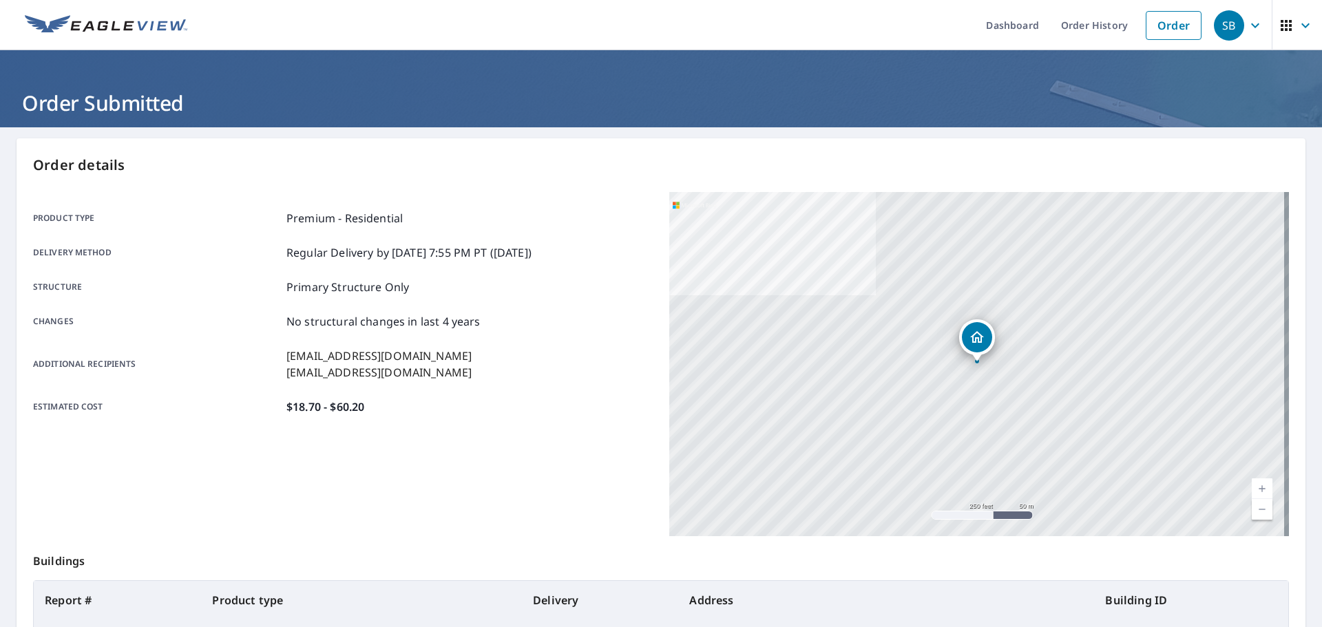
click at [1247, 28] on icon "button" at bounding box center [1255, 25] width 17 height 17
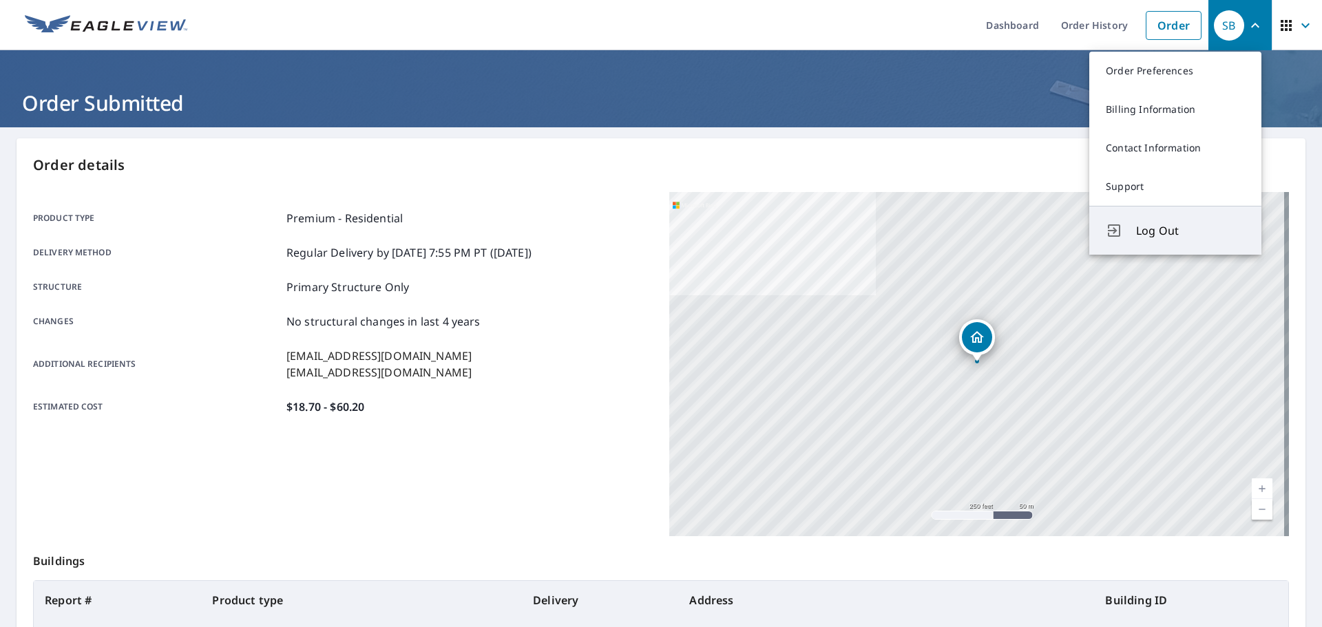
click at [1155, 235] on span "Log Out" at bounding box center [1190, 230] width 109 height 17
